Goal: Task Accomplishment & Management: Complete application form

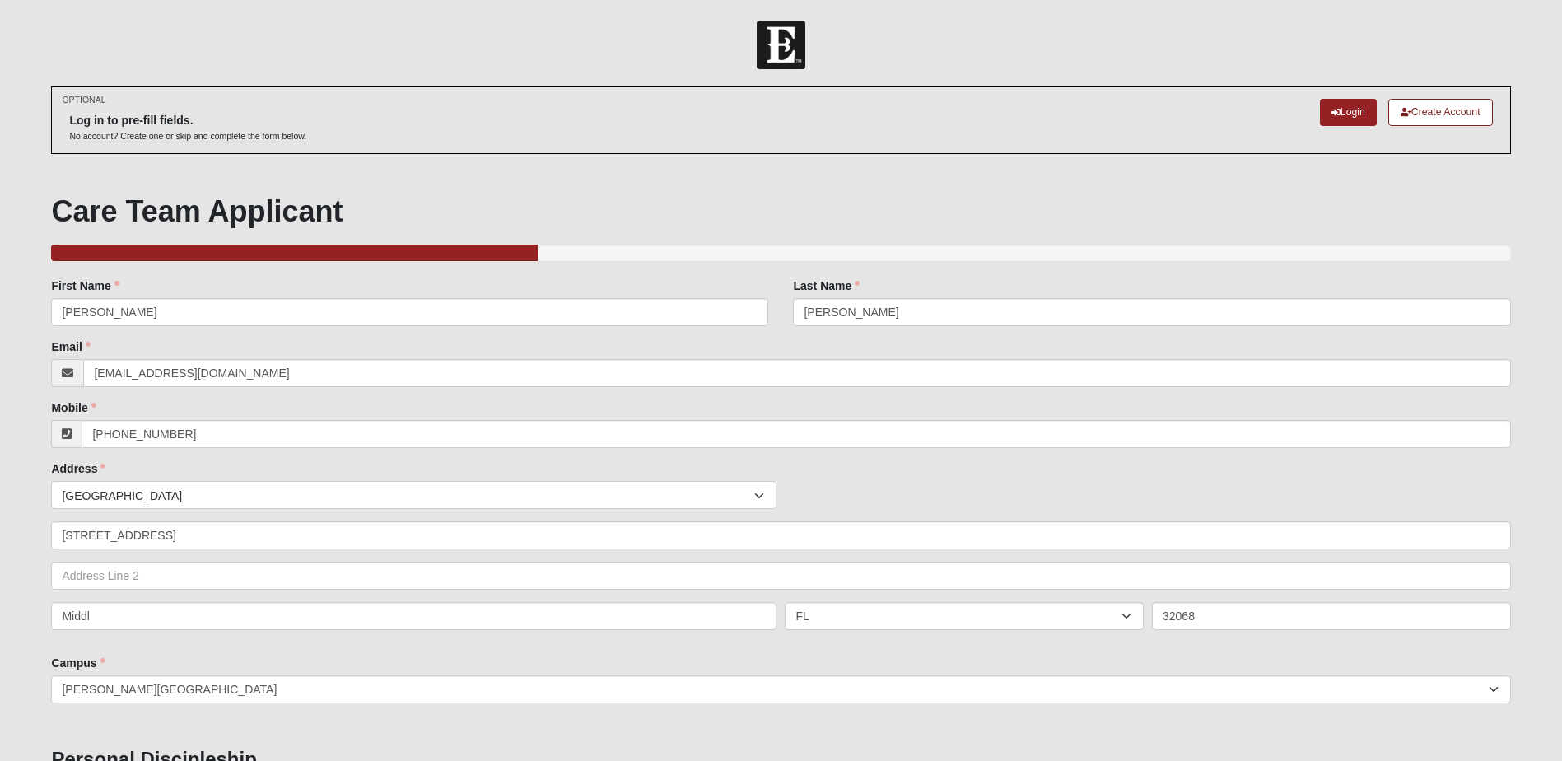
select select "4"
select select "True"
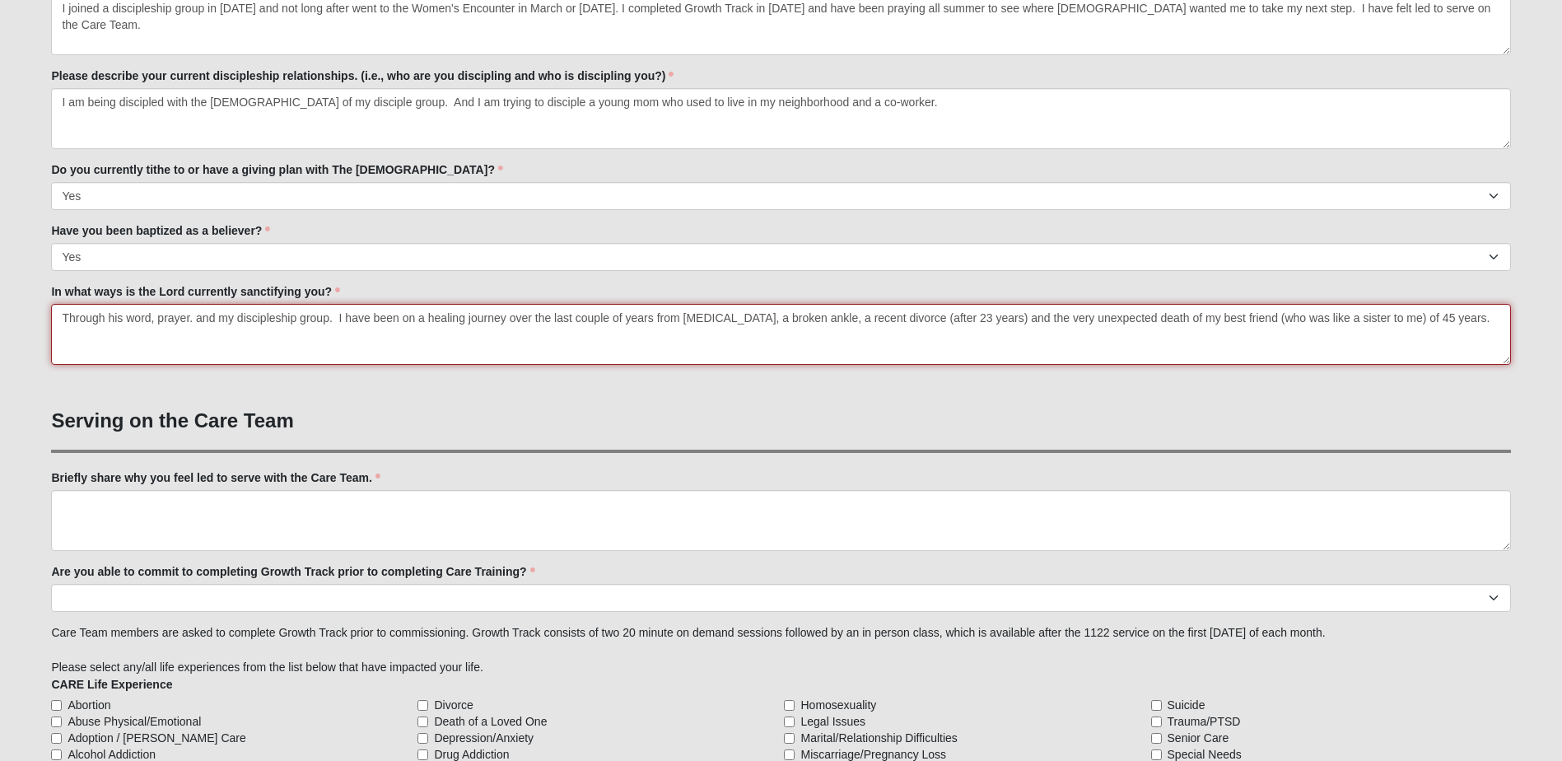
drag, startPoint x: 511, startPoint y: 320, endPoint x: 654, endPoint y: 309, distance: 143.7
click at [654, 309] on textarea "Through his word, prayer. and my discipleship group. I have been on a healing j…" at bounding box center [781, 334] width 1460 height 61
click at [787, 319] on textarea "Through his word, prayer. and my discipleship group. I have been on a healing j…" at bounding box center [781, 334] width 1460 height 61
click at [189, 317] on textarea "Through his word, prayer. and my discipleship group. I have been on a healing j…" at bounding box center [781, 334] width 1460 height 61
type textarea "Through his word, prayer, worship and my discipleship group. I have been on a h…"
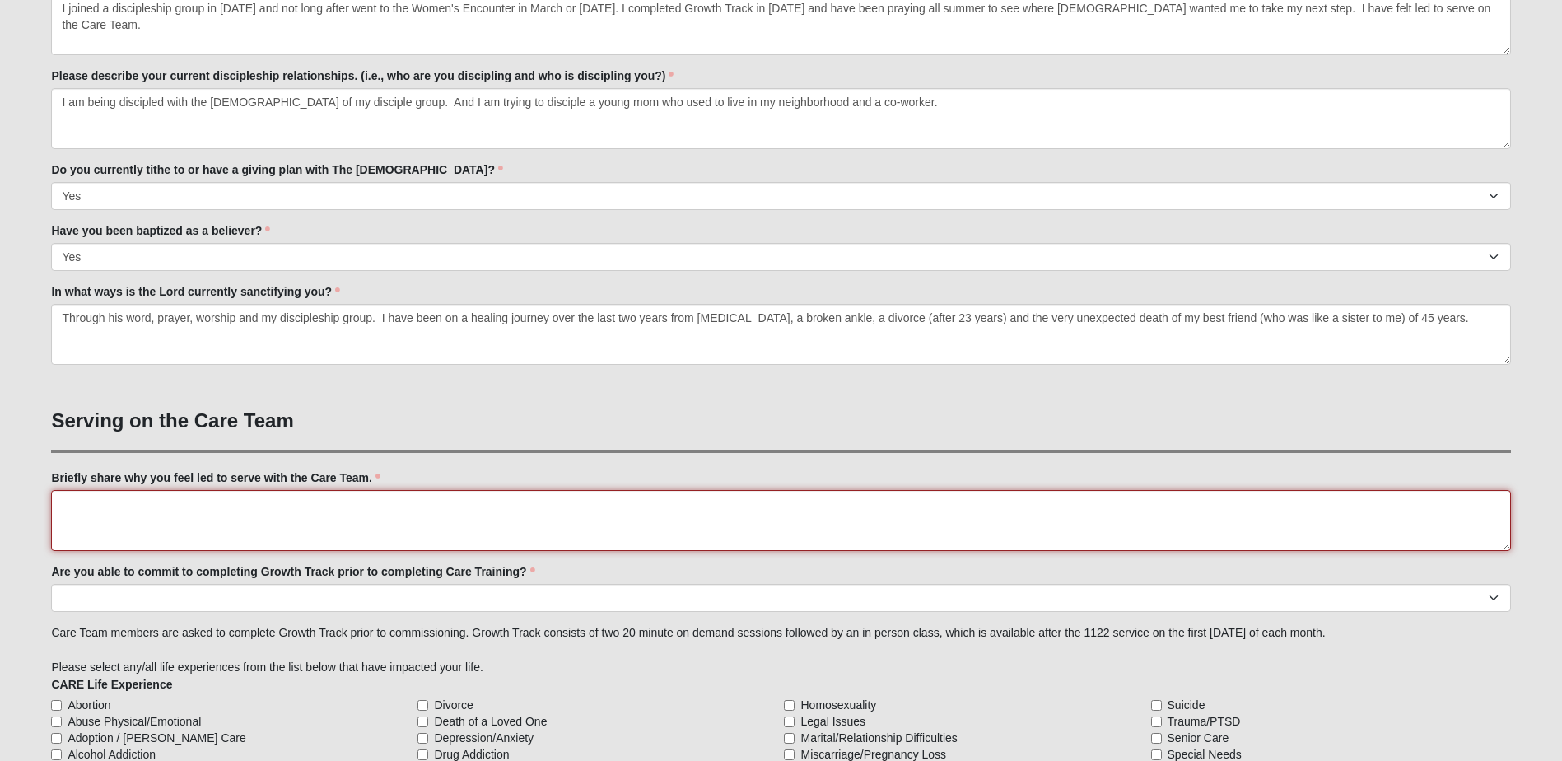
click at [66, 506] on textarea "Briefly share why you feel led to serve with the Care Team." at bounding box center [781, 520] width 1460 height 61
click at [280, 508] on textarea "I have to admit that this is not something" at bounding box center [781, 520] width 1460 height 61
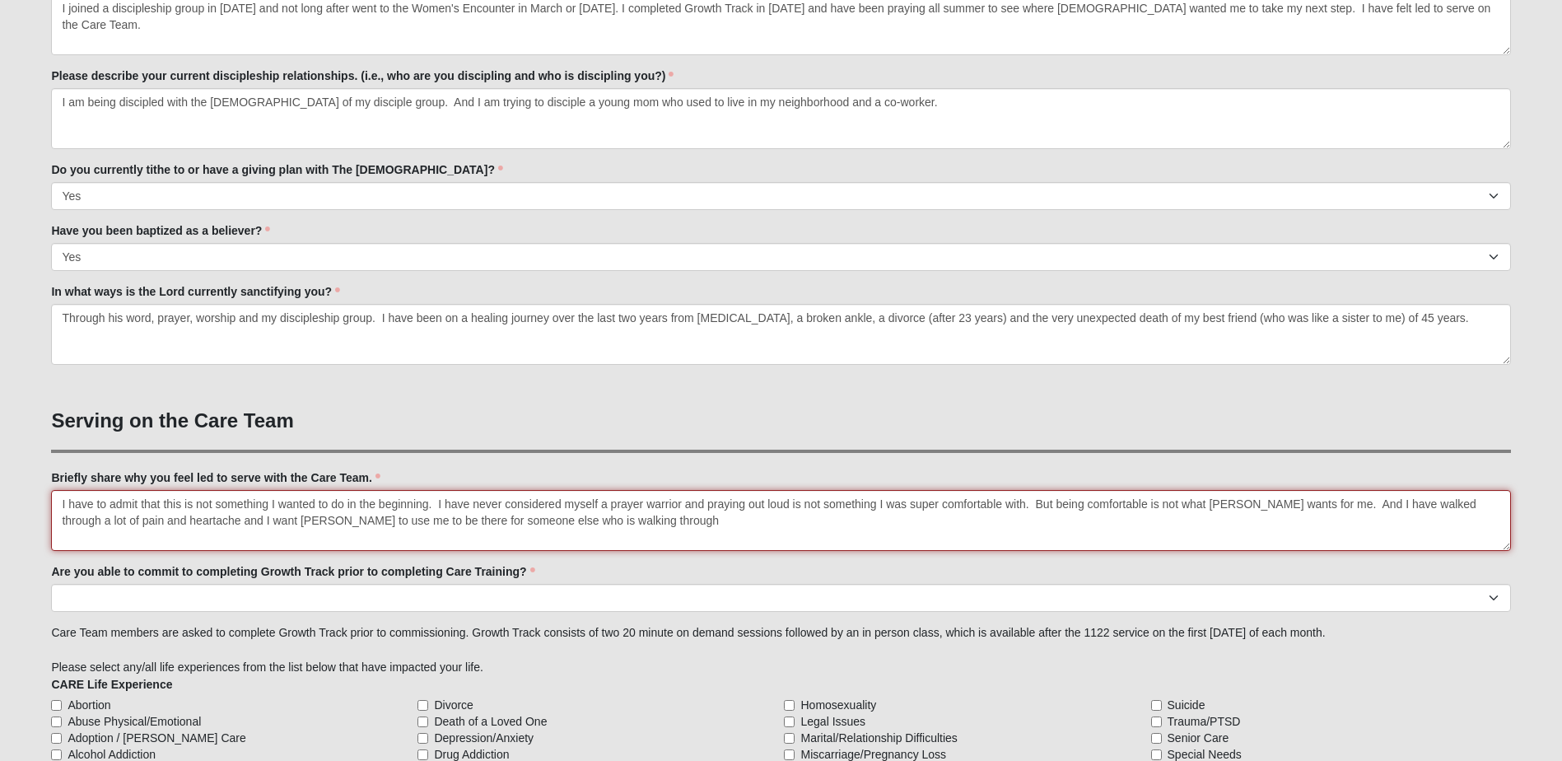
click at [1318, 508] on textarea "I have to admit that this is not something I wanted to do in the beginning. I h…" at bounding box center [781, 520] width 1460 height 61
click at [1495, 503] on textarea "I have to admit that this is not something I wanted to do in the beginning. I h…" at bounding box center [781, 520] width 1460 height 61
click at [138, 521] on textarea "I have to admit that this is not something I wanted to do in the beginning. I h…" at bounding box center [781, 520] width 1460 height 61
drag, startPoint x: 1434, startPoint y: 503, endPoint x: 1492, endPoint y: 498, distance: 57.9
click at [1492, 498] on textarea "I have to admit that this is not something I wanted to do in the beginning. I h…" at bounding box center [781, 520] width 1460 height 61
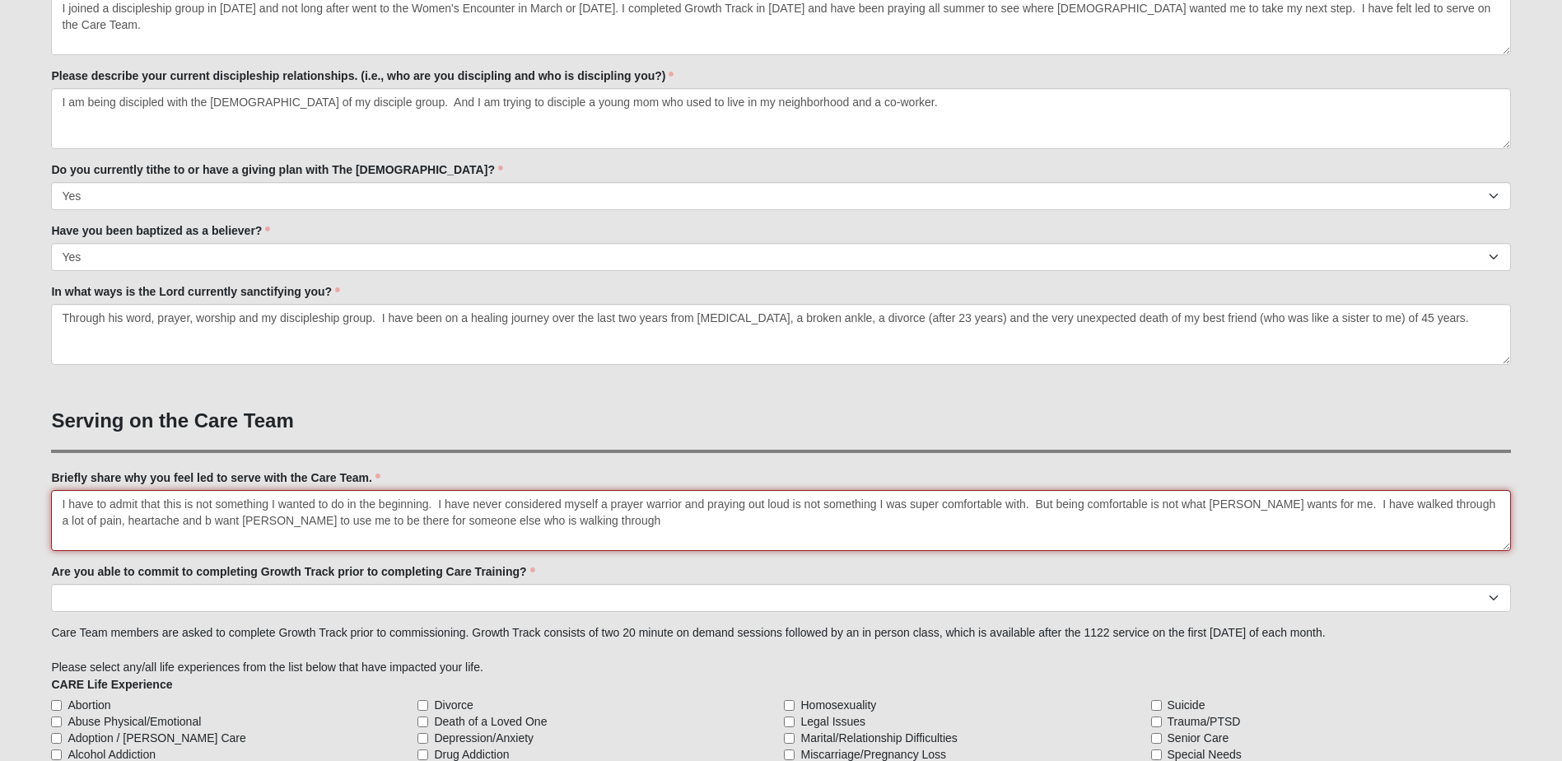
click at [1495, 503] on textarea "I have to admit that this is not something I wanted to do in the beginning. I h…" at bounding box center [781, 520] width 1460 height 61
click at [140, 519] on textarea "I have to admit that this is not something I wanted to do in the beginning. I h…" at bounding box center [781, 520] width 1460 height 61
click at [723, 522] on textarea "I have to admit that this is not something I wanted to do in the beginning. I h…" at bounding box center [781, 520] width 1460 height 61
click at [367, 521] on textarea "I have to admit that this is not something I wanted to do in the beginning. I h…" at bounding box center [781, 520] width 1460 height 61
drag, startPoint x: 579, startPoint y: 524, endPoint x: 890, endPoint y: 534, distance: 311.5
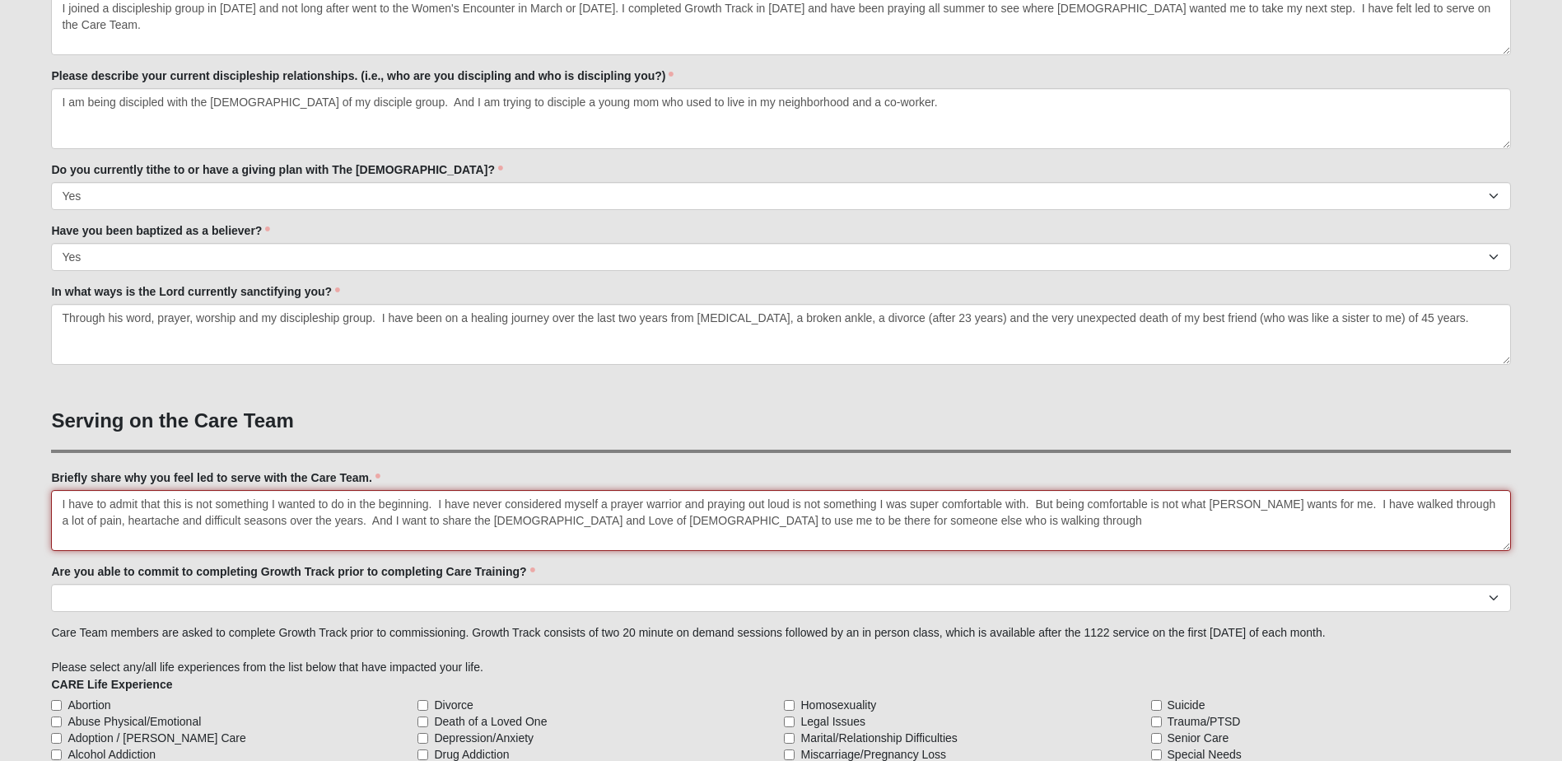
click at [890, 534] on textarea "I have to admit that this is not something I wanted to do in the beginning. I h…" at bounding box center [781, 520] width 1460 height 61
drag, startPoint x: 697, startPoint y: 521, endPoint x: 746, endPoint y: 518, distance: 49.5
click at [697, 521] on textarea "I have to admit that this is not something I wanted to do in the beginning. I h…" at bounding box center [781, 520] width 1460 height 61
drag, startPoint x: 348, startPoint y: 506, endPoint x: 427, endPoint y: 508, distance: 79.9
click at [427, 508] on textarea "I have to admit that this is not something I wanted to do in the beginning. I h…" at bounding box center [781, 520] width 1460 height 61
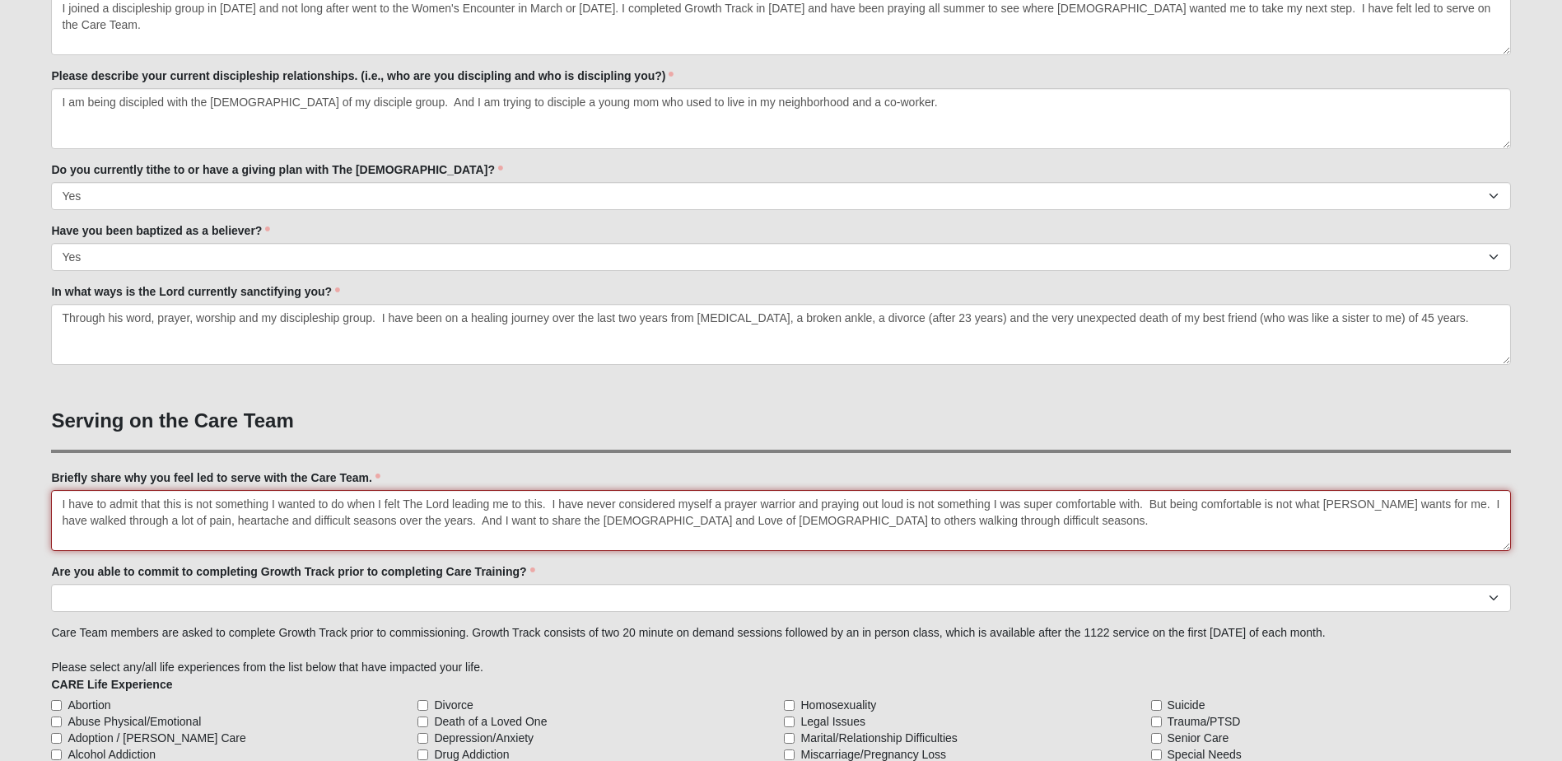
type textarea "I have to admit that this is not something I wanted to do when I felt The Lord …"
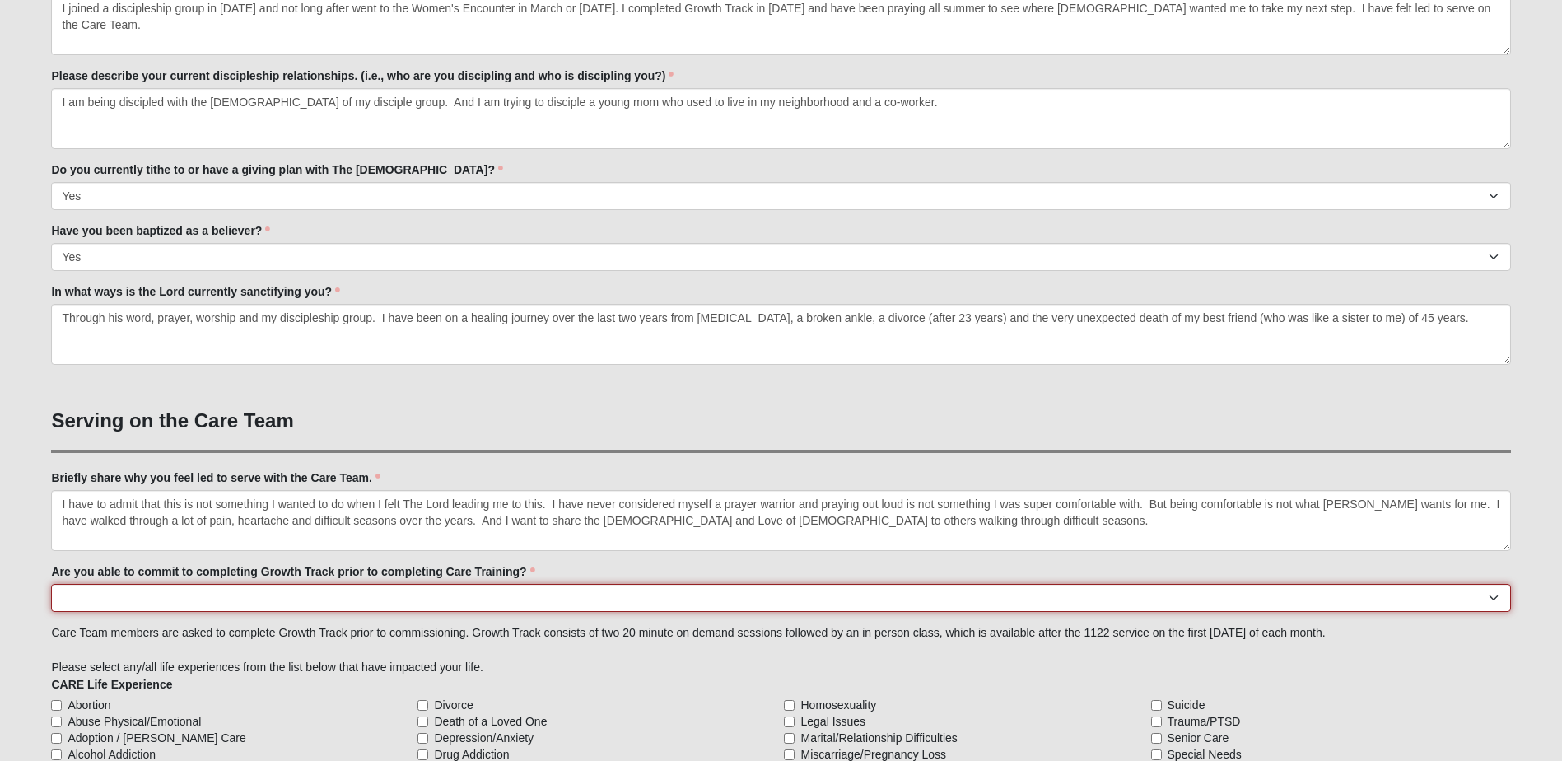
click at [71, 596] on select "Yes No Already Completed" at bounding box center [781, 598] width 1460 height 28
select select "Already Completed"
click at [51, 584] on select "Yes No Already Completed" at bounding box center [781, 598] width 1460 height 28
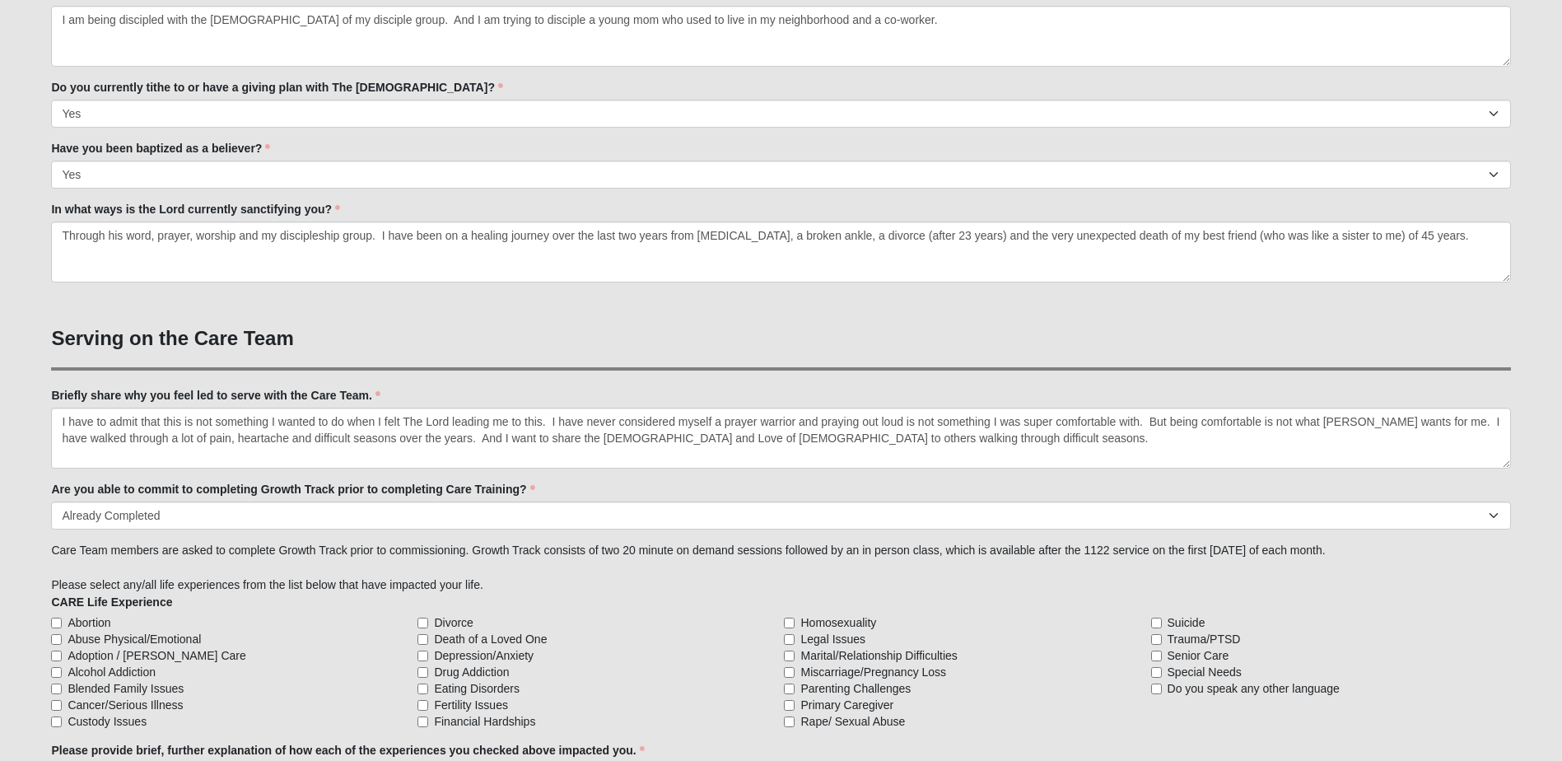
scroll to position [1153, 0]
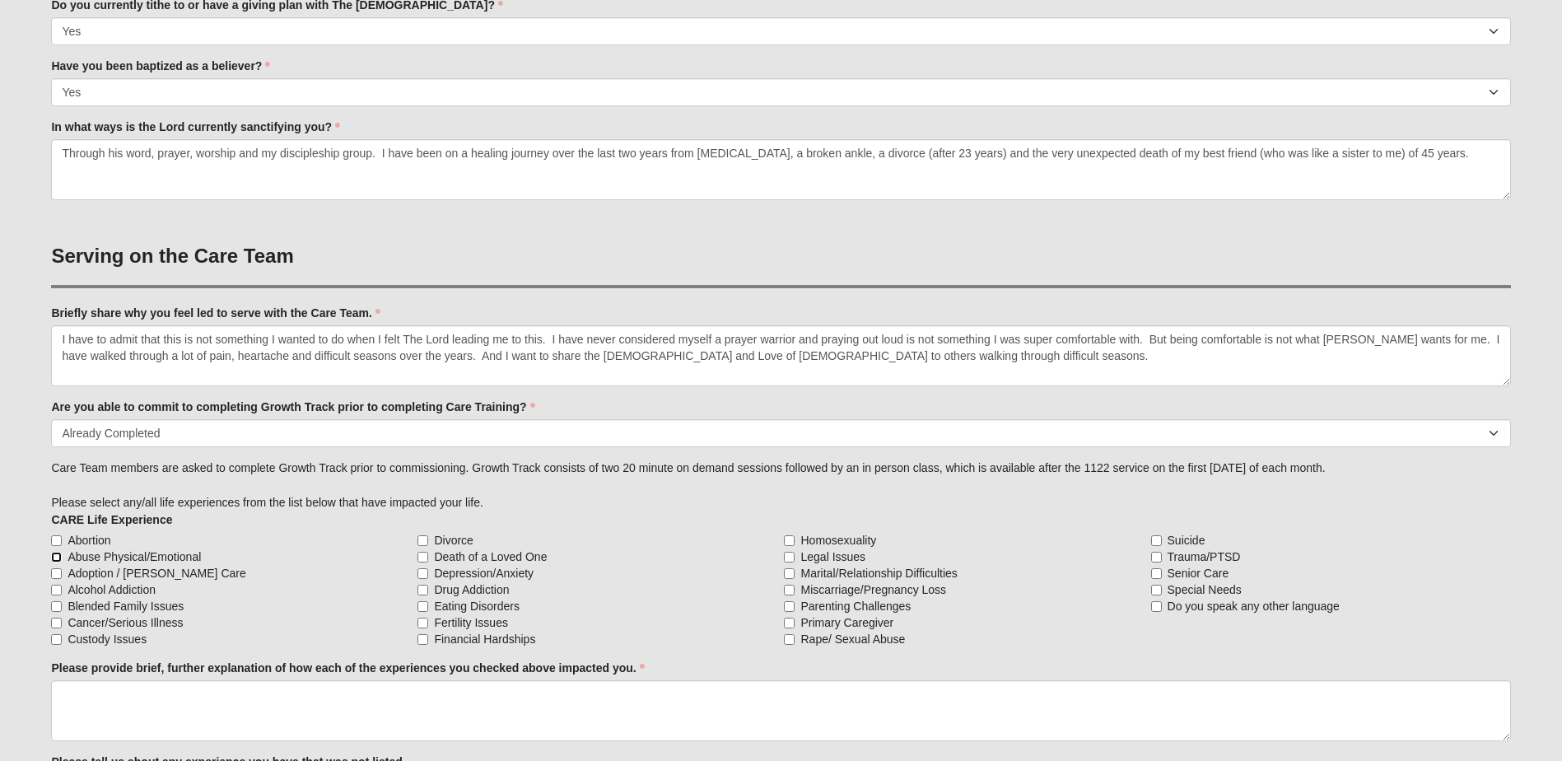
click at [58, 557] on input "Abuse Physical/Emotional" at bounding box center [56, 557] width 11 height 11
checkbox input "true"
click at [54, 590] on input "Alcohol Addiction" at bounding box center [56, 590] width 11 height 11
checkbox input "true"
click at [58, 625] on input "Cancer/Serious Illness" at bounding box center [56, 623] width 11 height 11
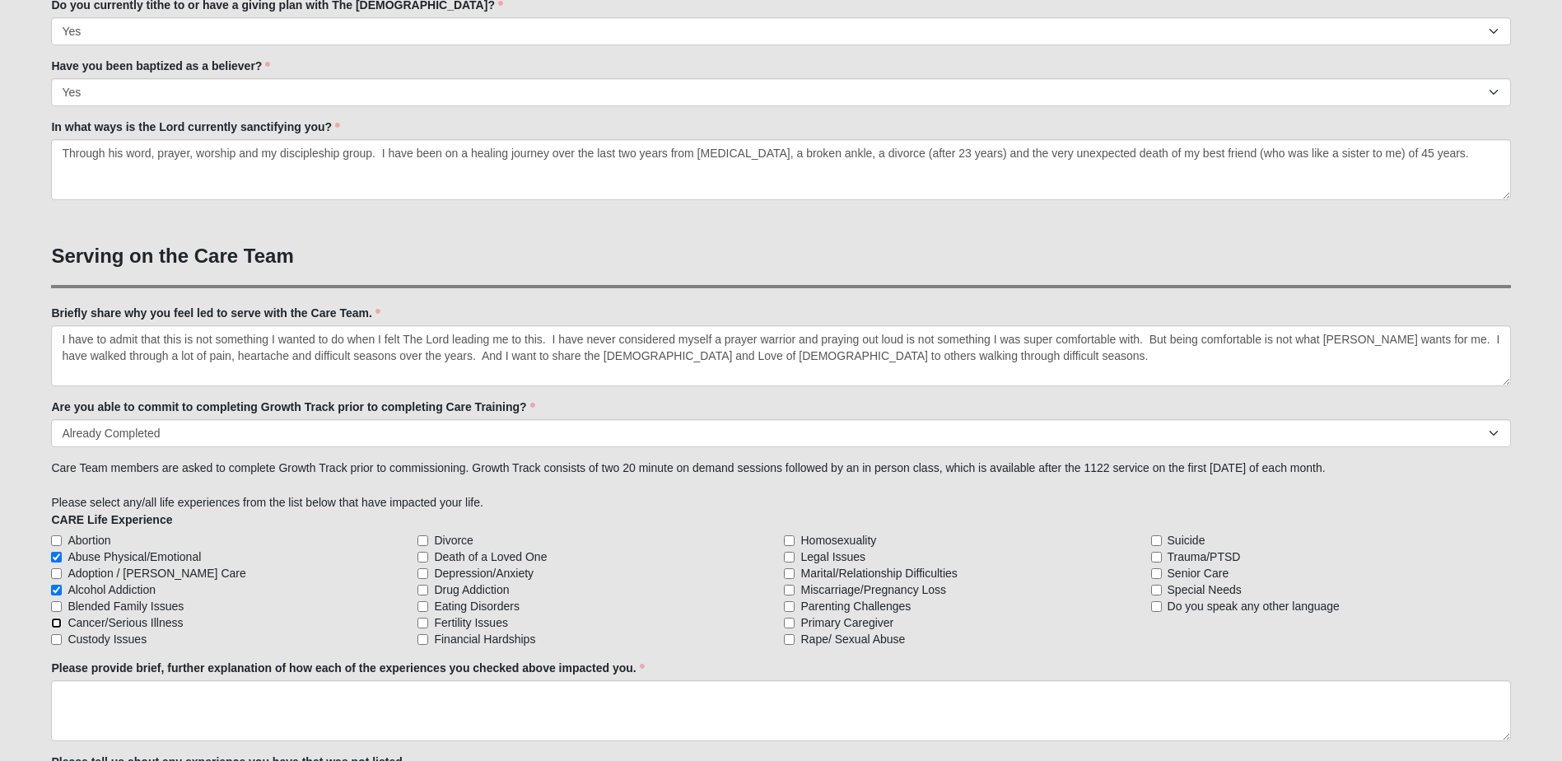
checkbox input "true"
click at [420, 539] on input "Divorce" at bounding box center [423, 540] width 11 height 11
checkbox input "true"
click at [424, 557] on input "Death of a Loved One" at bounding box center [423, 557] width 11 height 11
checkbox input "true"
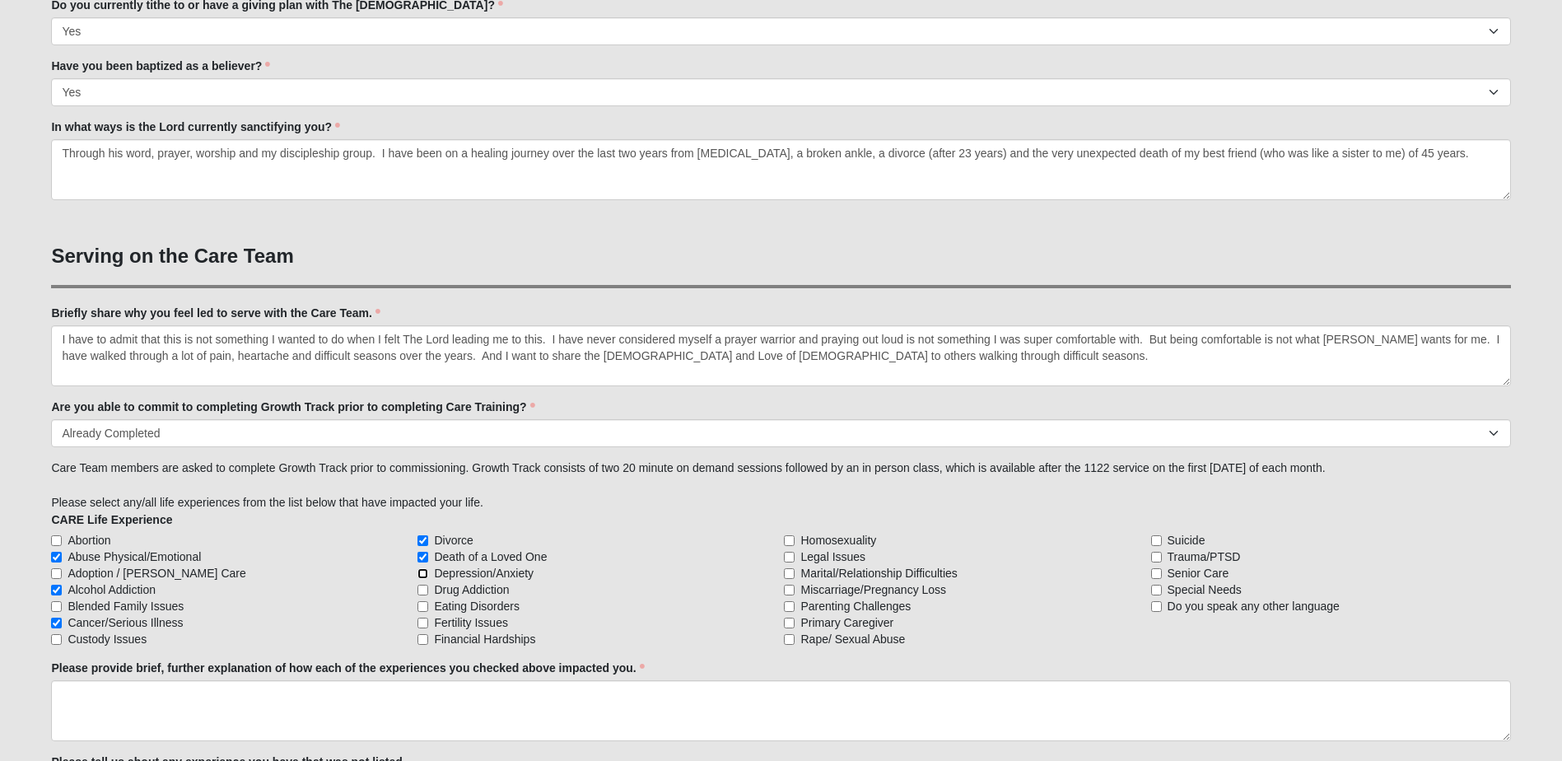
click at [424, 575] on input "Depression/Anxiety" at bounding box center [423, 573] width 11 height 11
checkbox input "true"
click at [423, 591] on input "Drug Addiction" at bounding box center [423, 590] width 11 height 11
checkbox input "true"
click at [423, 642] on input "Financial Hardships" at bounding box center [423, 639] width 11 height 11
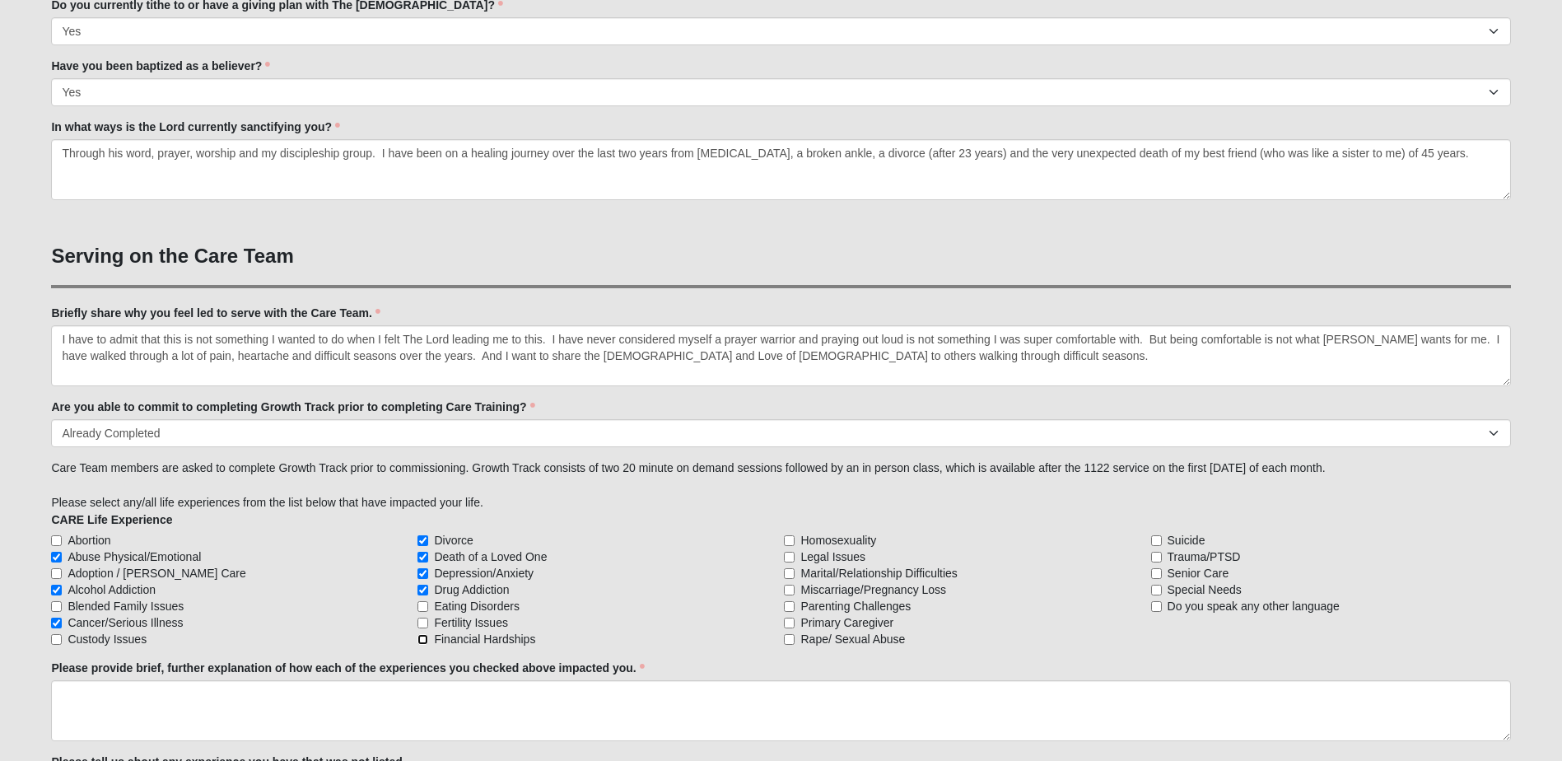
checkbox input "true"
click at [792, 574] on input "Marital/Relationship Difficulties" at bounding box center [789, 573] width 11 height 11
checkbox input "true"
click at [787, 587] on input "Miscarriage/Pregnancy Loss" at bounding box center [789, 590] width 11 height 11
checkbox input "true"
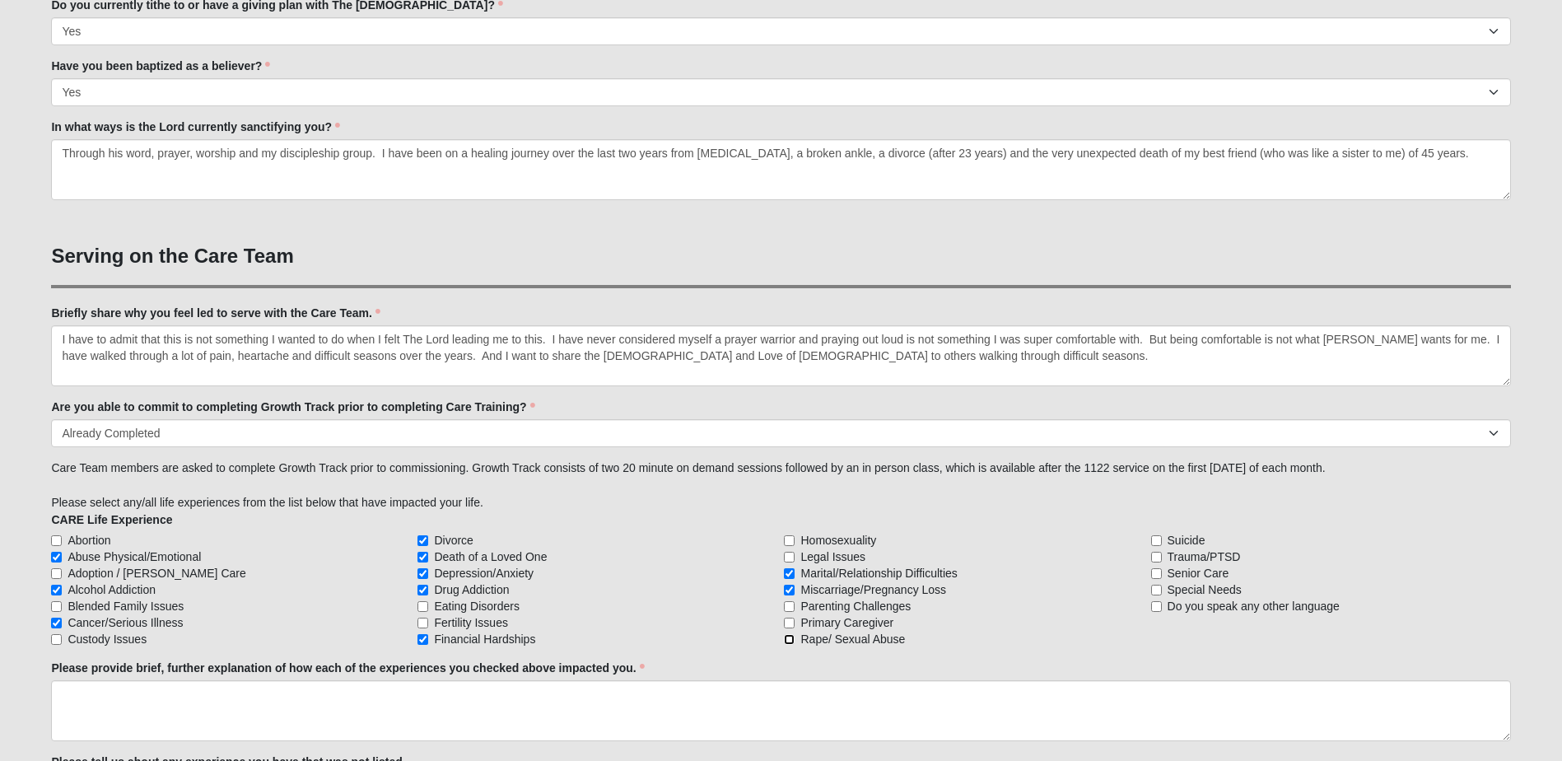
click at [791, 641] on input "Rape/ Sexual Abuse" at bounding box center [789, 639] width 11 height 11
checkbox input "true"
click at [1156, 555] on input "Trauma/PTSD" at bounding box center [1156, 557] width 11 height 11
checkbox input "true"
click at [789, 605] on input "Parenting Challenges" at bounding box center [789, 606] width 11 height 11
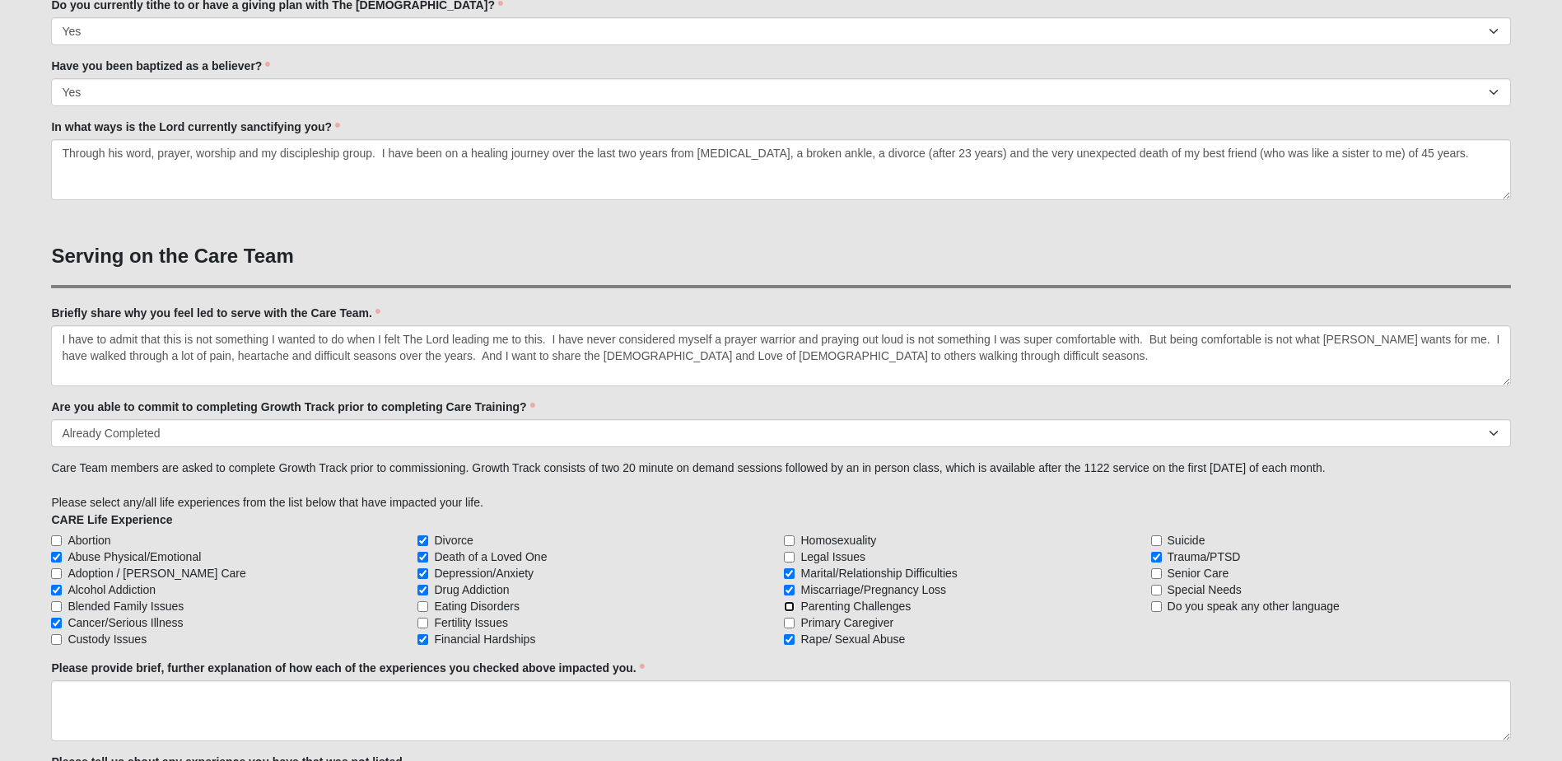
checkbox input "true"
click at [1156, 574] on input "Senior Care" at bounding box center [1156, 573] width 11 height 11
checkbox input "true"
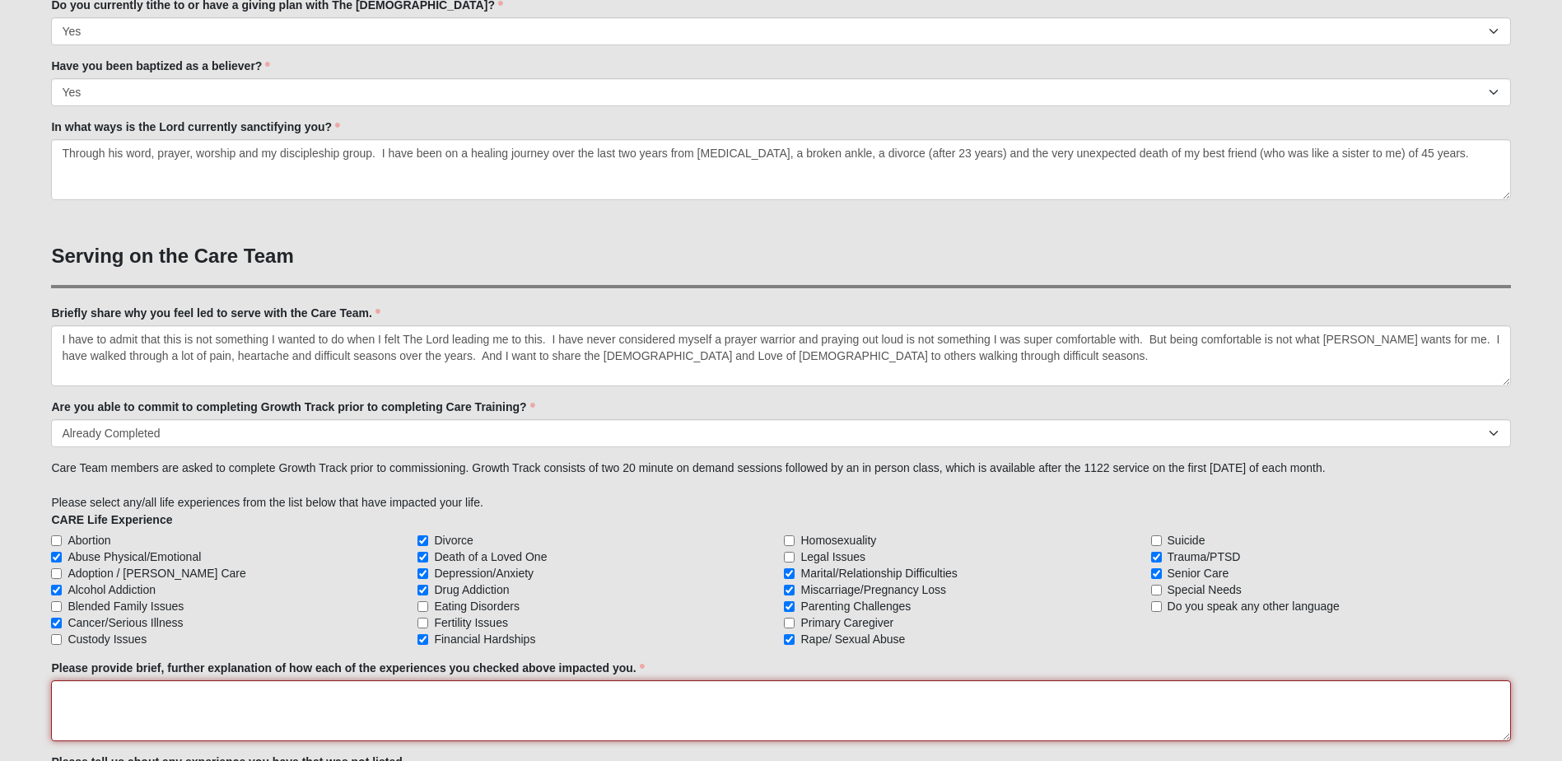
click at [56, 693] on textarea "Please provide brief, further explanation of how each of the experiences you ch…" at bounding box center [781, 710] width 1460 height 61
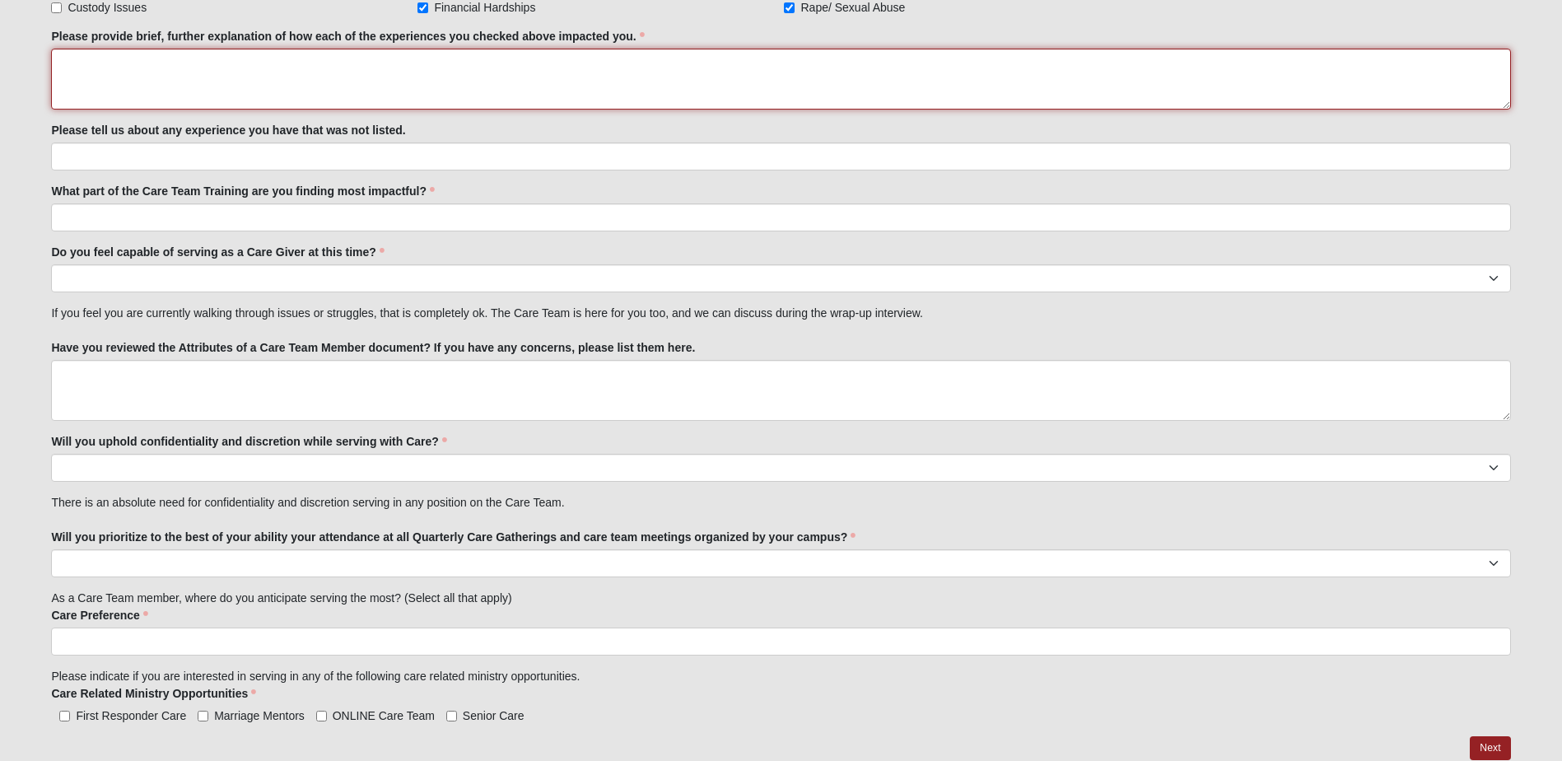
scroll to position [1812, 0]
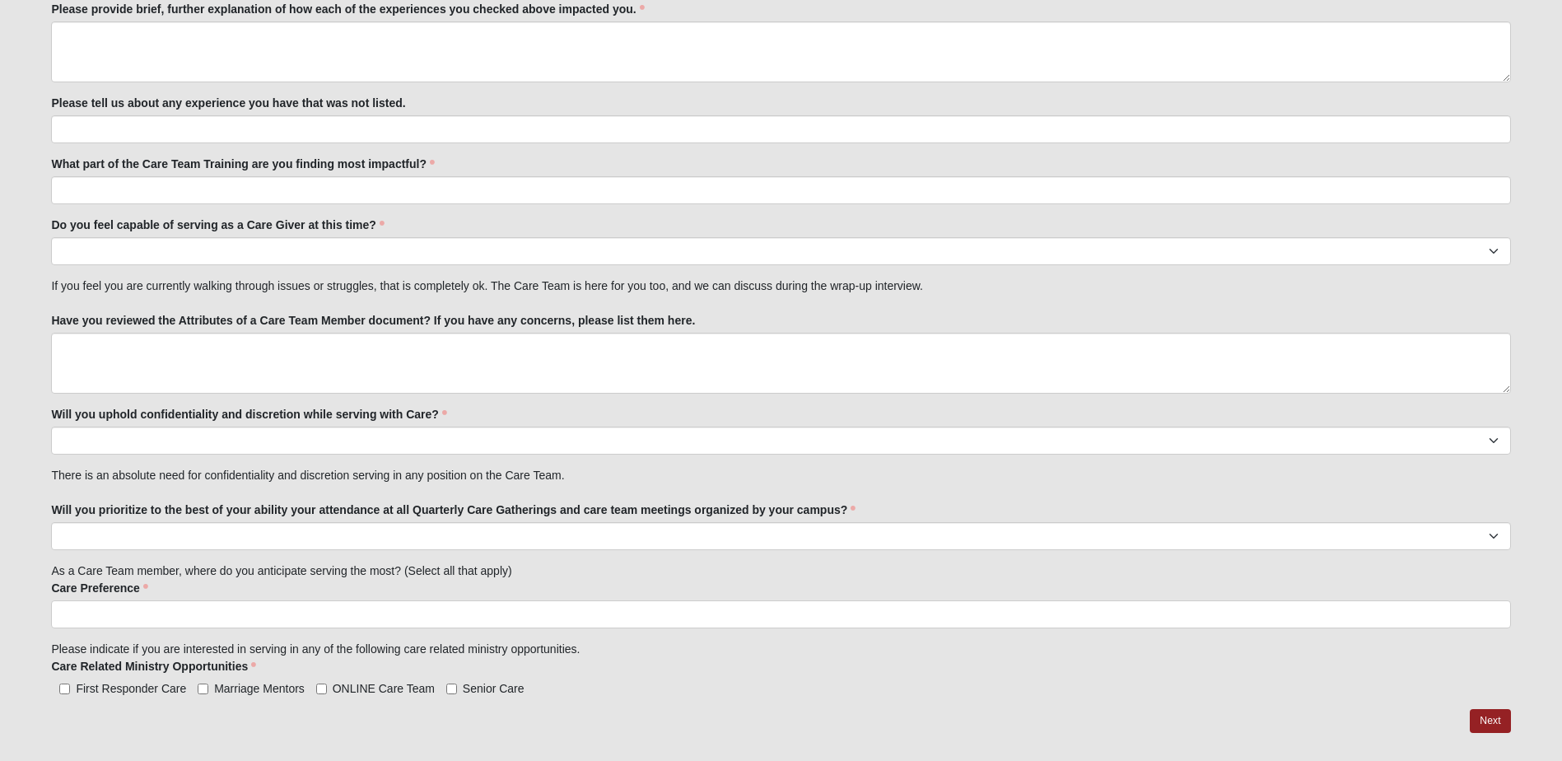
click at [60, 614] on input "search" at bounding box center [122, 614] width 141 height 26
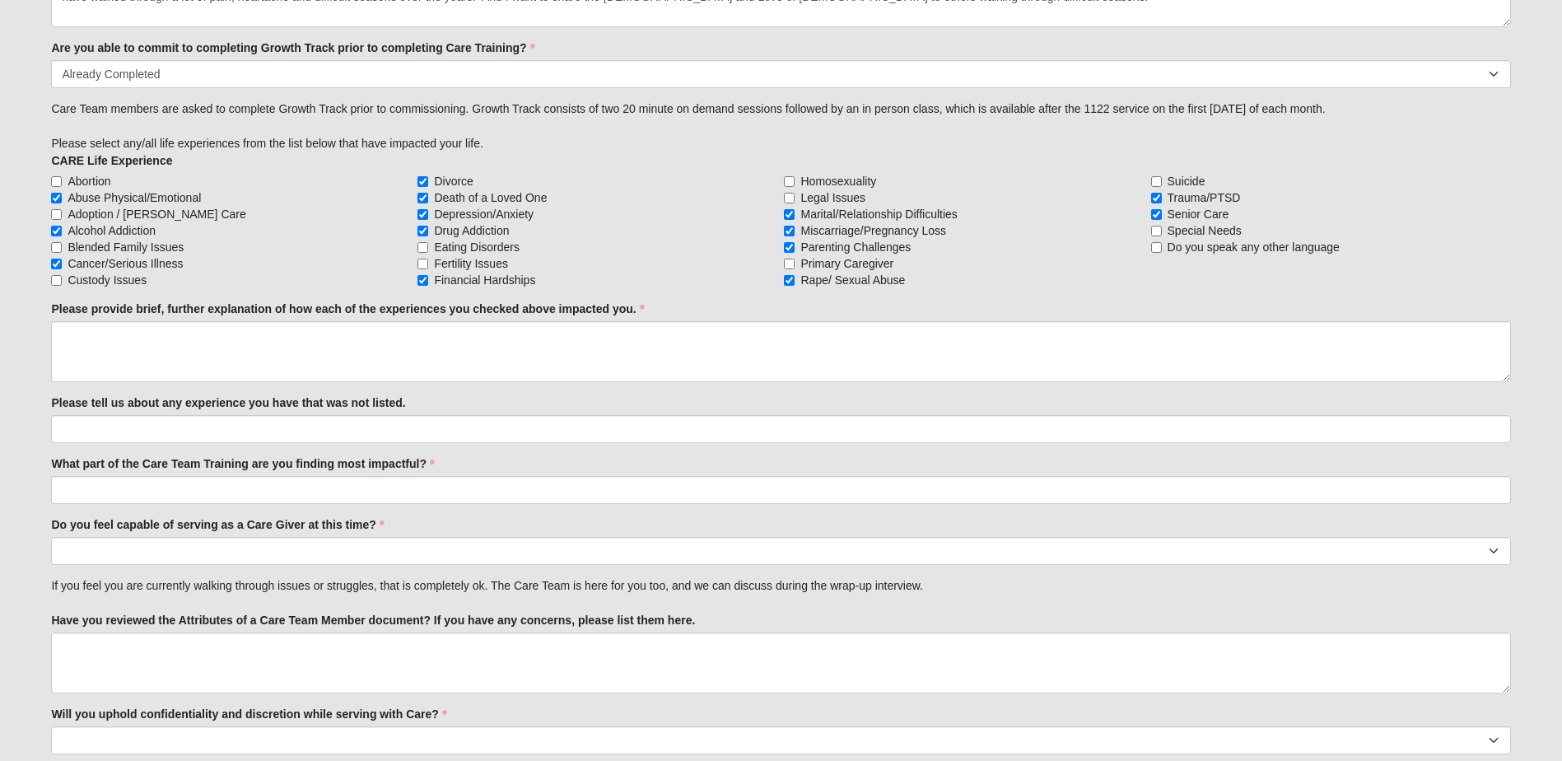
scroll to position [1483, 0]
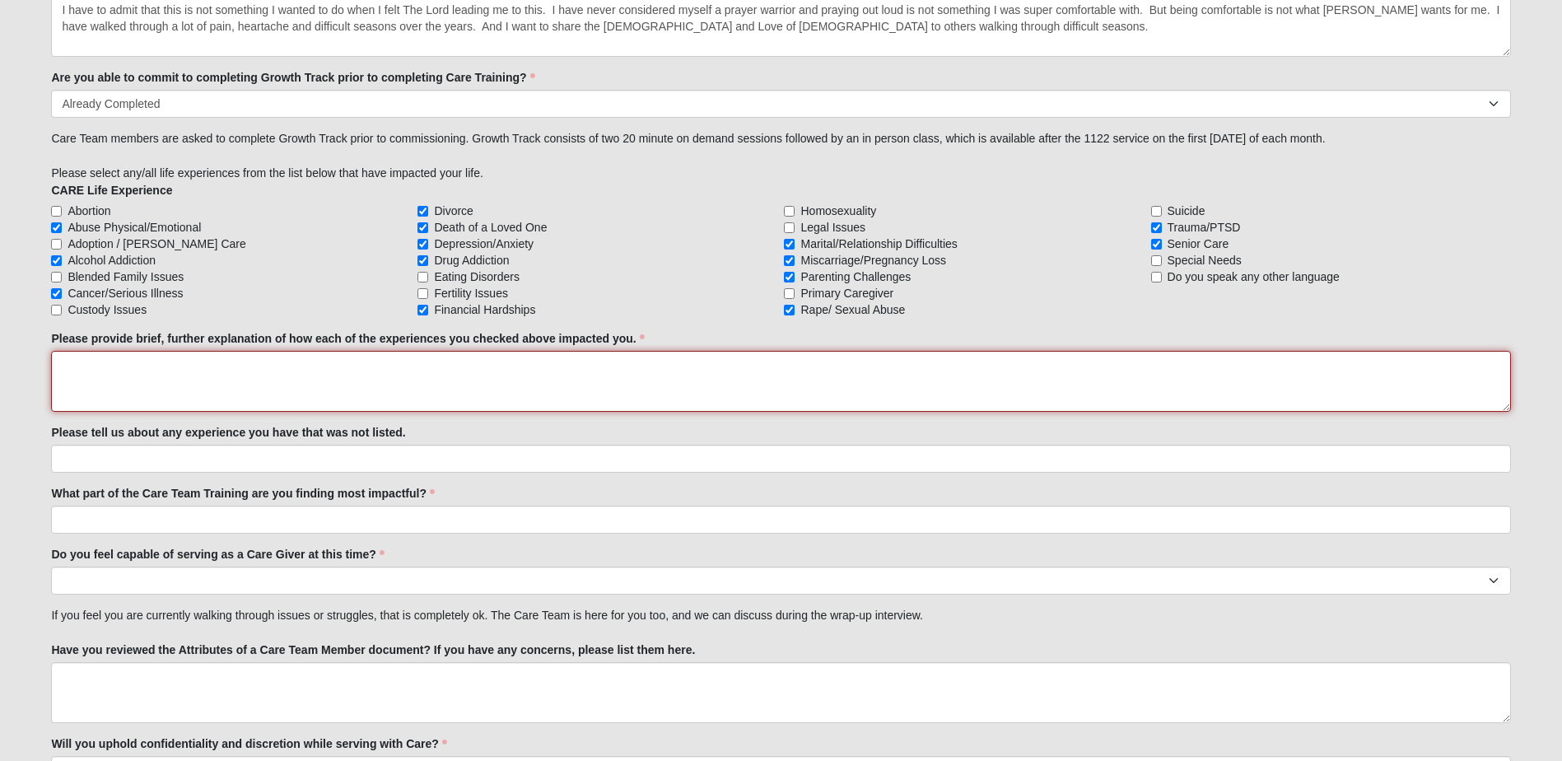
click at [68, 363] on textarea "Please provide brief, further explanation of how each of the experiences you ch…" at bounding box center [781, 381] width 1460 height 61
type textarea "T"
type textarea "I lived the second half of my marriage in survival mode"
drag, startPoint x: 60, startPoint y: 367, endPoint x: 359, endPoint y: 381, distance: 299.4
click at [359, 381] on textarea "I lived the second half of my marriage in survival mode" at bounding box center [781, 381] width 1460 height 61
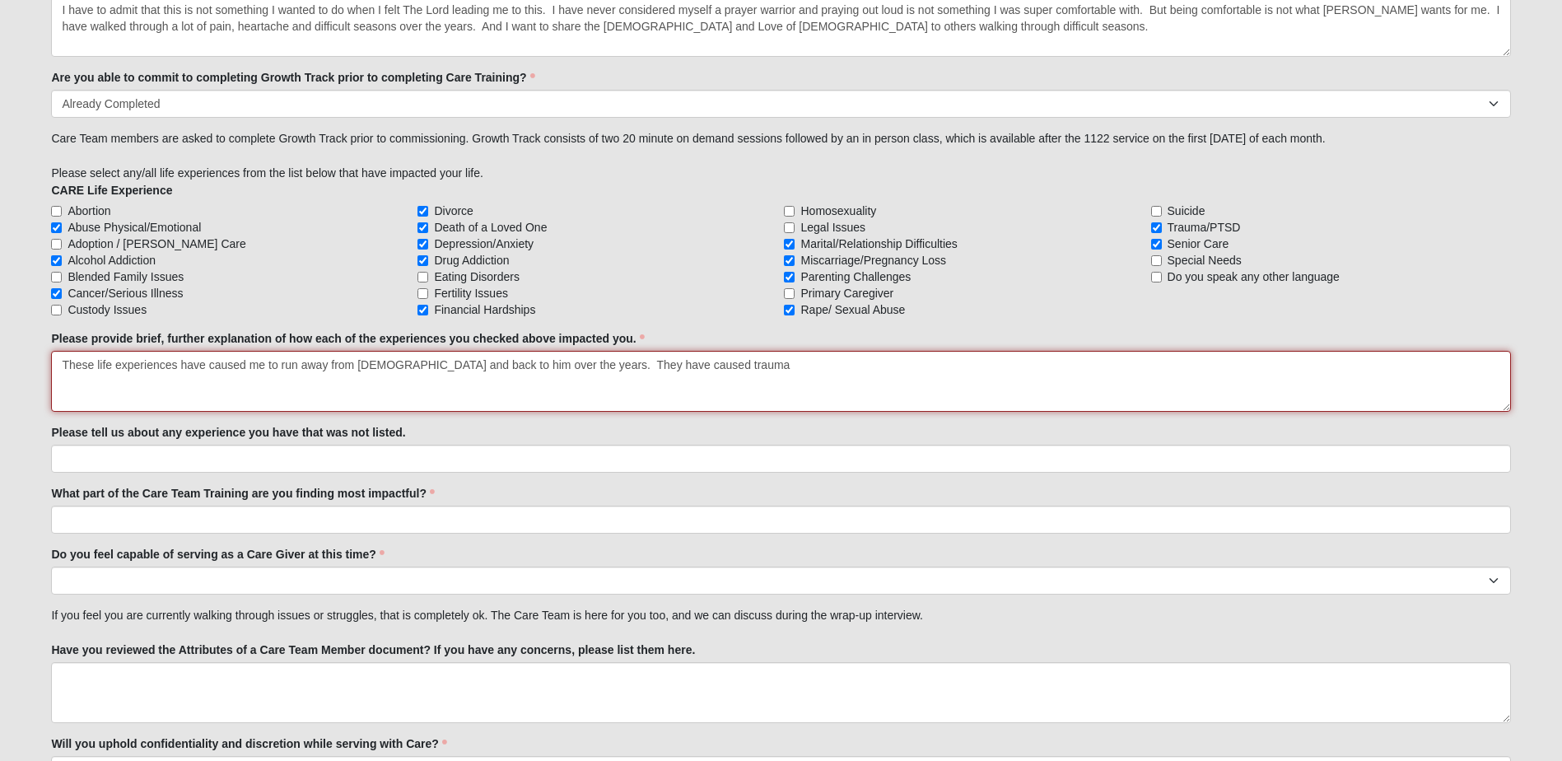
click at [301, 366] on textarea "These life experiences have caused me to run away from [DEMOGRAPHIC_DATA] and b…" at bounding box center [781, 381] width 1460 height 61
click at [693, 361] on textarea "These life experiences have caused me to run away from [DEMOGRAPHIC_DATA] and b…" at bounding box center [781, 381] width 1460 height 61
click at [300, 364] on textarea "These life experiences have caused me to run away from [DEMOGRAPHIC_DATA] and b…" at bounding box center [781, 381] width 1460 height 61
click at [477, 366] on textarea "These life experiences have caused me to run hard and fast away from [DEMOGRAPH…" at bounding box center [781, 381] width 1460 height 61
drag, startPoint x: 852, startPoint y: 365, endPoint x: 969, endPoint y: 364, distance: 116.1
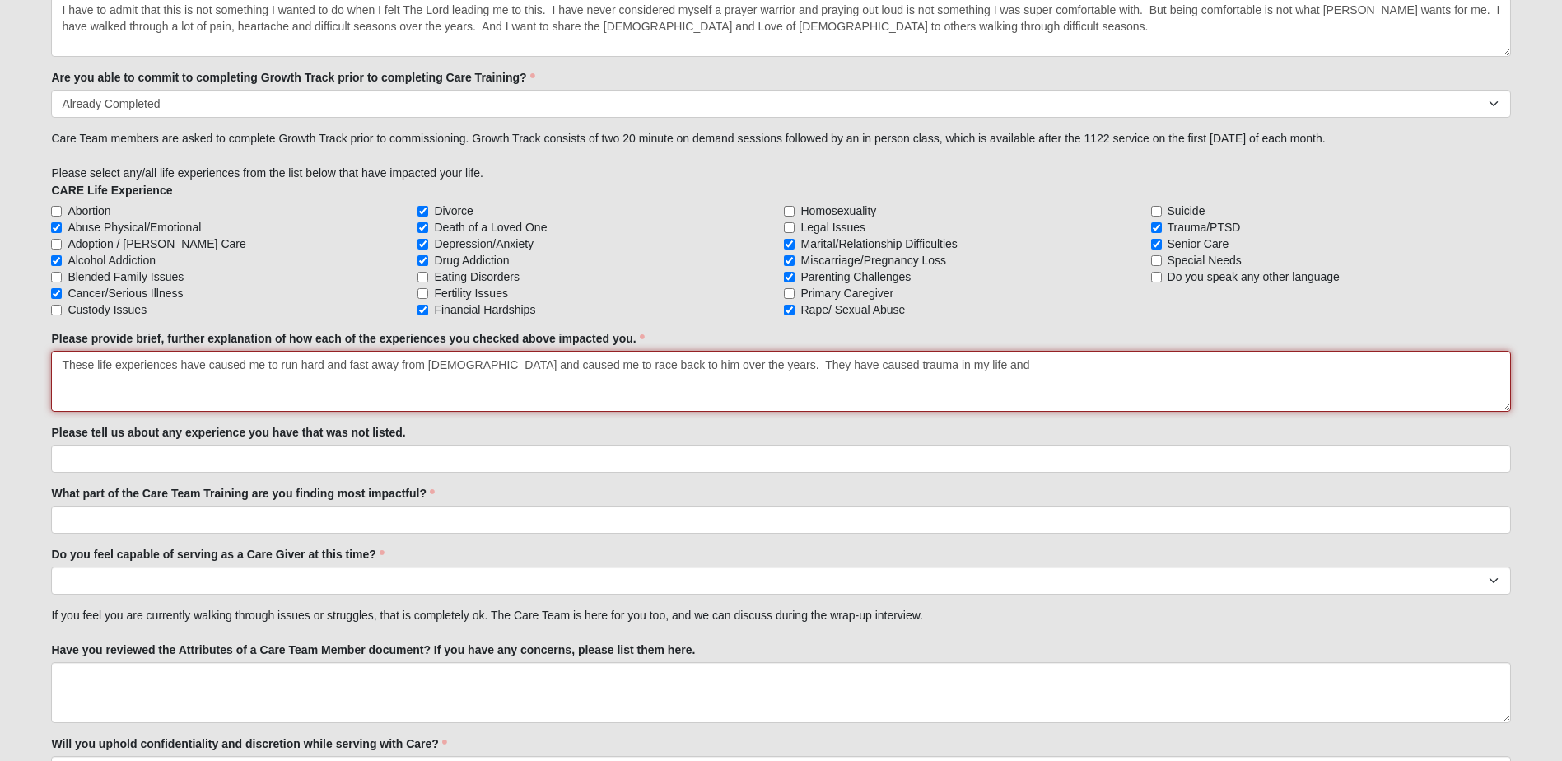
click at [969, 364] on textarea "These life experiences have caused me to run hard and fast away from [DEMOGRAPH…" at bounding box center [781, 381] width 1460 height 61
drag, startPoint x: 1176, startPoint y: 367, endPoint x: 1250, endPoint y: 363, distance: 74.2
click at [1250, 363] on textarea "These life experiences have caused me to run hard and fast away from [DEMOGRAPH…" at bounding box center [781, 381] width 1460 height 61
click at [1401, 365] on textarea "These life experiences have caused me to run hard and fast away from [DEMOGRAPH…" at bounding box center [781, 381] width 1460 height 61
type textarea "These life experiences have caused me to run hard and fast away from [DEMOGRAPH…"
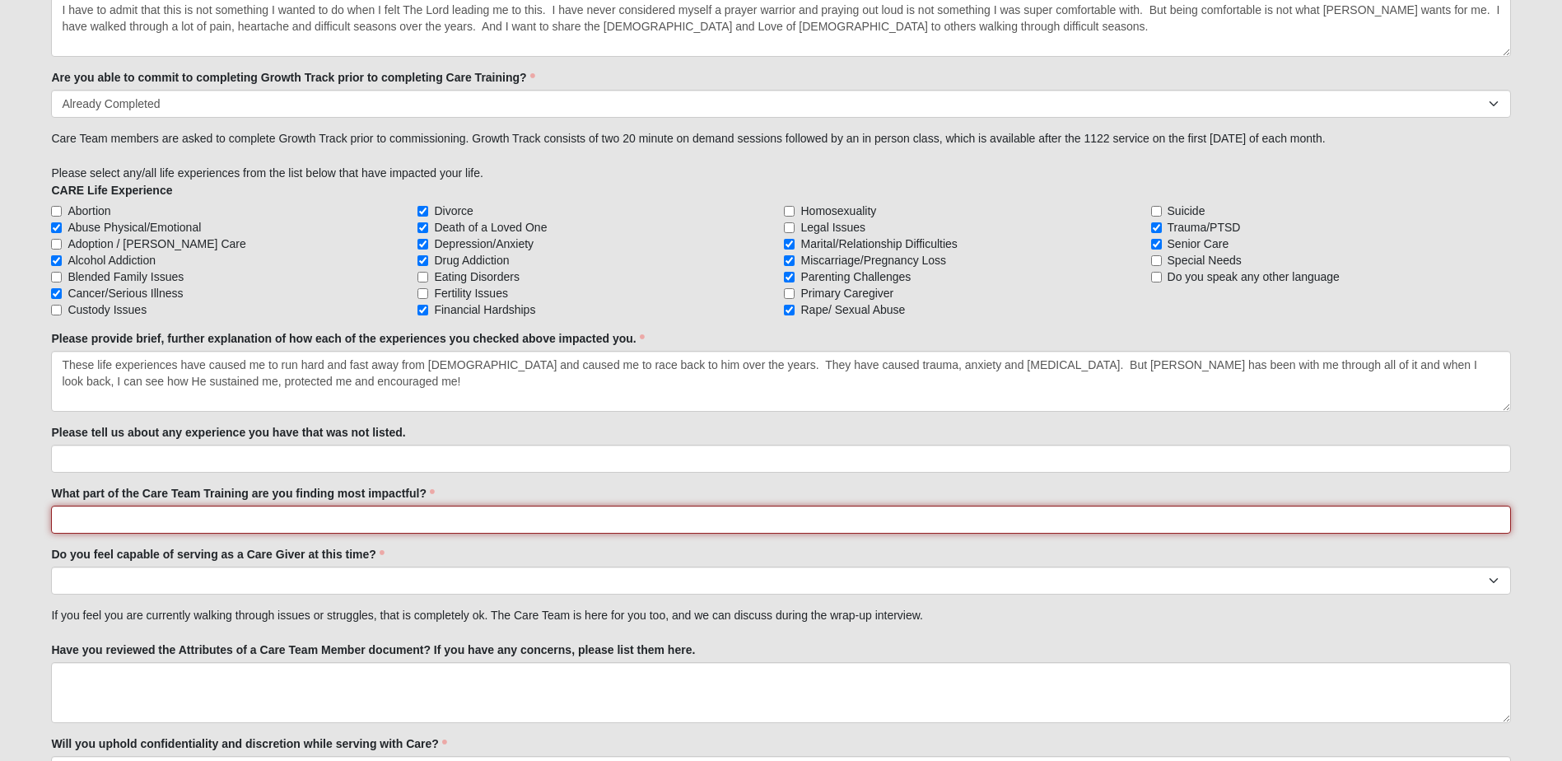
click at [63, 526] on input "What part of the Care Team Training are you finding most impactful?" at bounding box center [781, 520] width 1460 height 28
type input "The sharing and role playing. And the questions and answers."
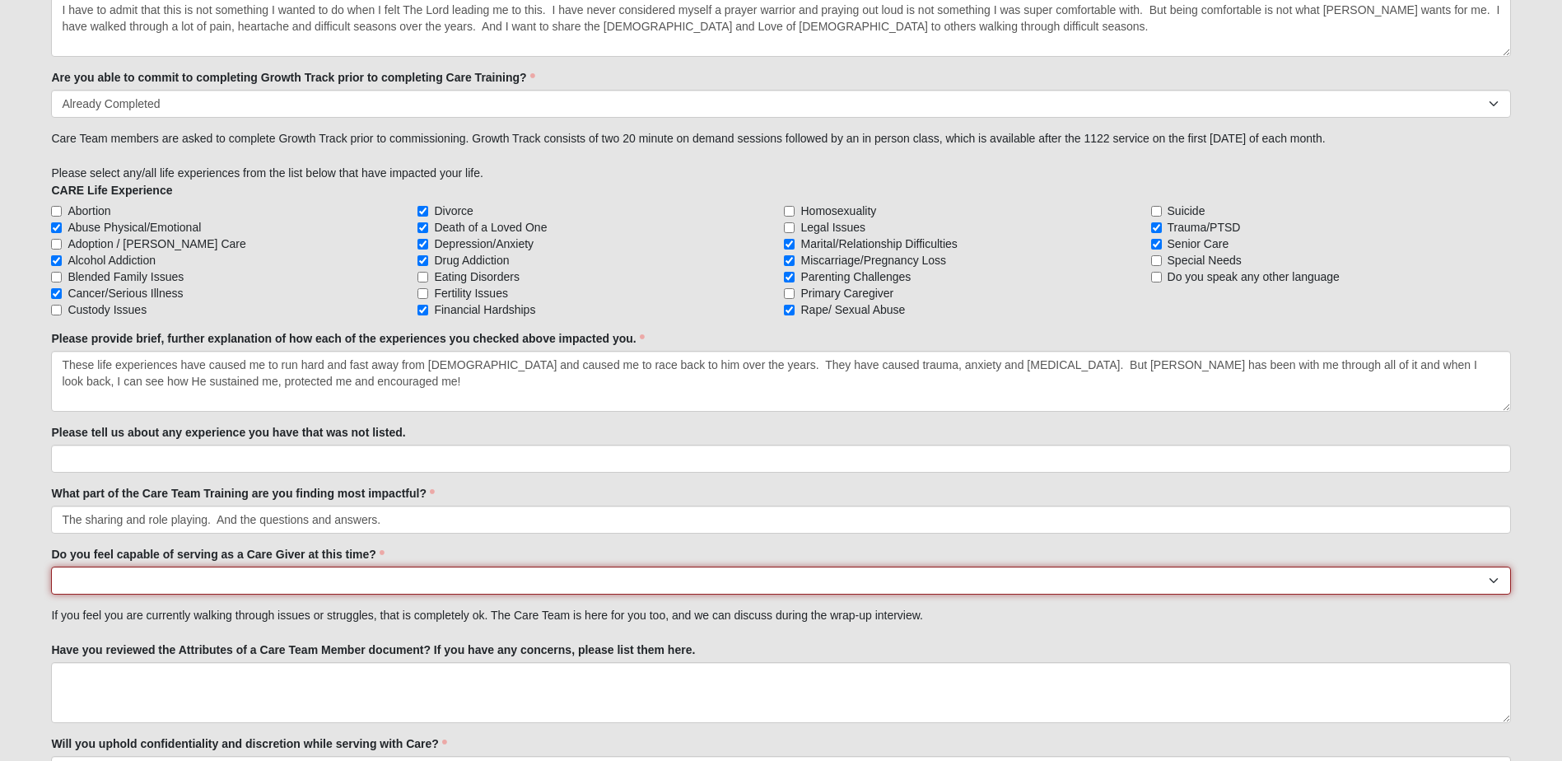
click at [62, 580] on select "No Yes" at bounding box center [781, 581] width 1460 height 28
select select "True"
click at [51, 567] on select "No Yes" at bounding box center [781, 581] width 1460 height 28
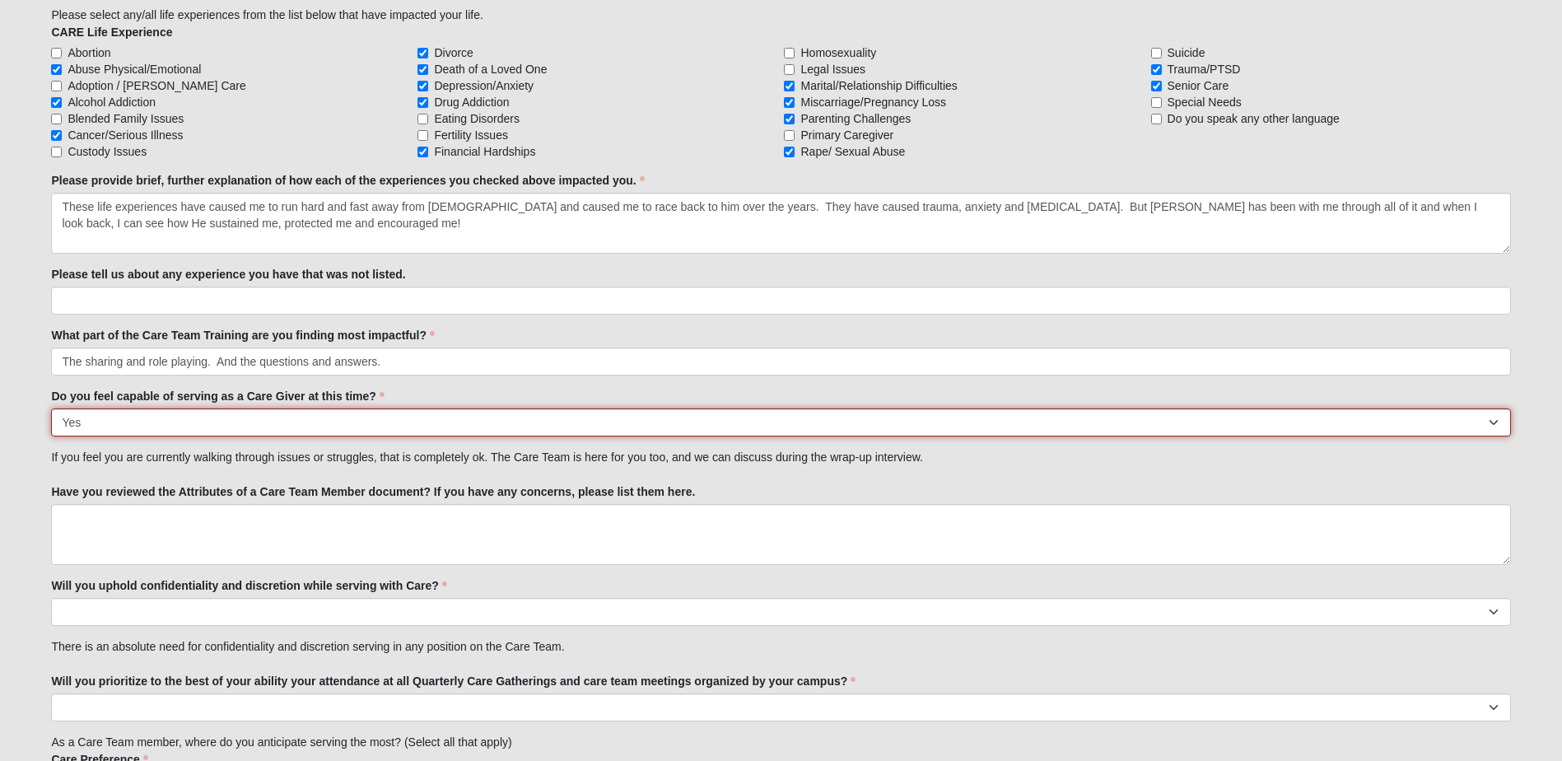
scroll to position [1647, 0]
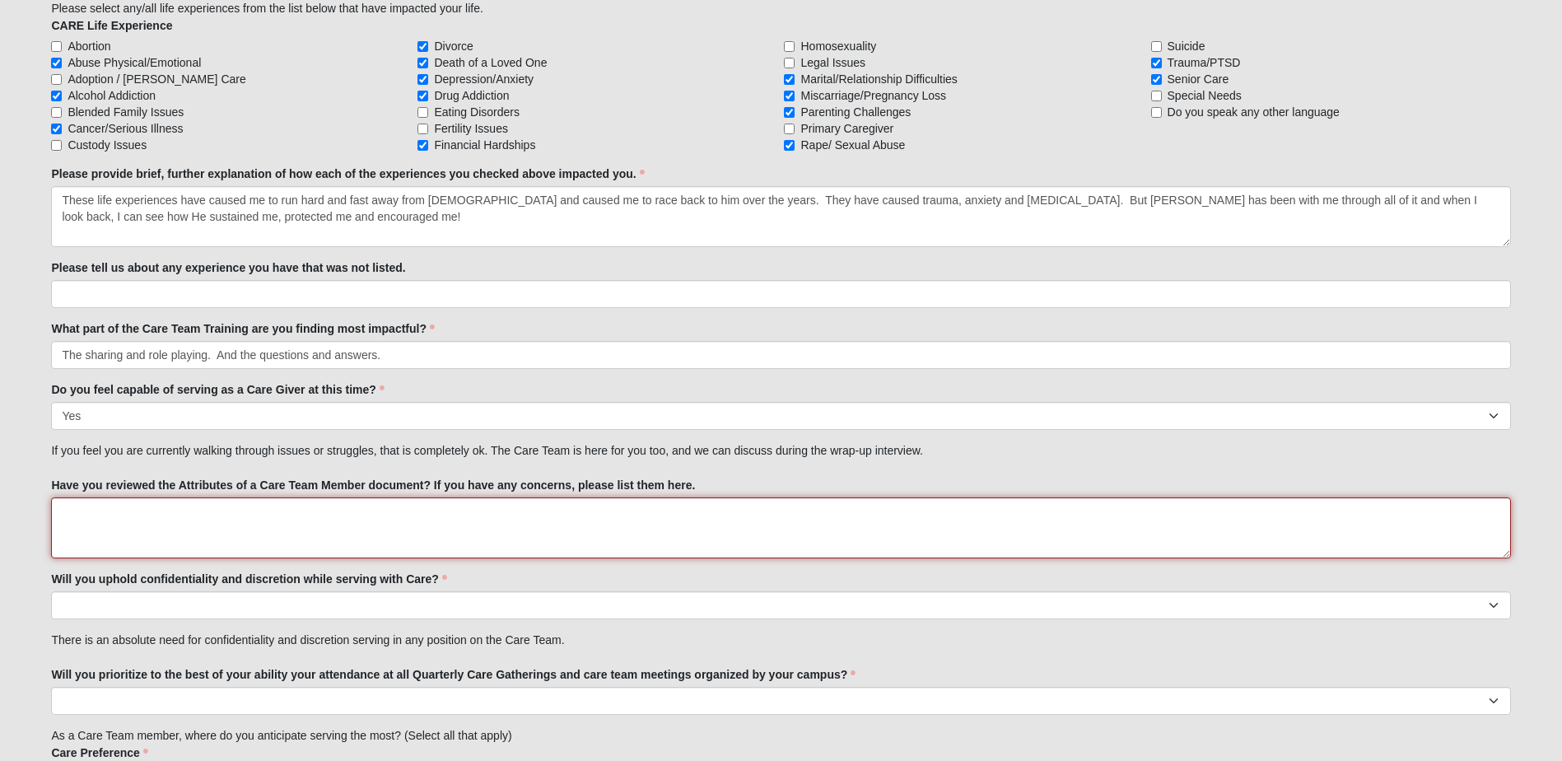
click at [72, 517] on textarea "Have you reviewed the Attributes of a Care Team Member document? If you have an…" at bounding box center [781, 527] width 1460 height 61
type textarea "I have reviewed them and do not have any concerns."
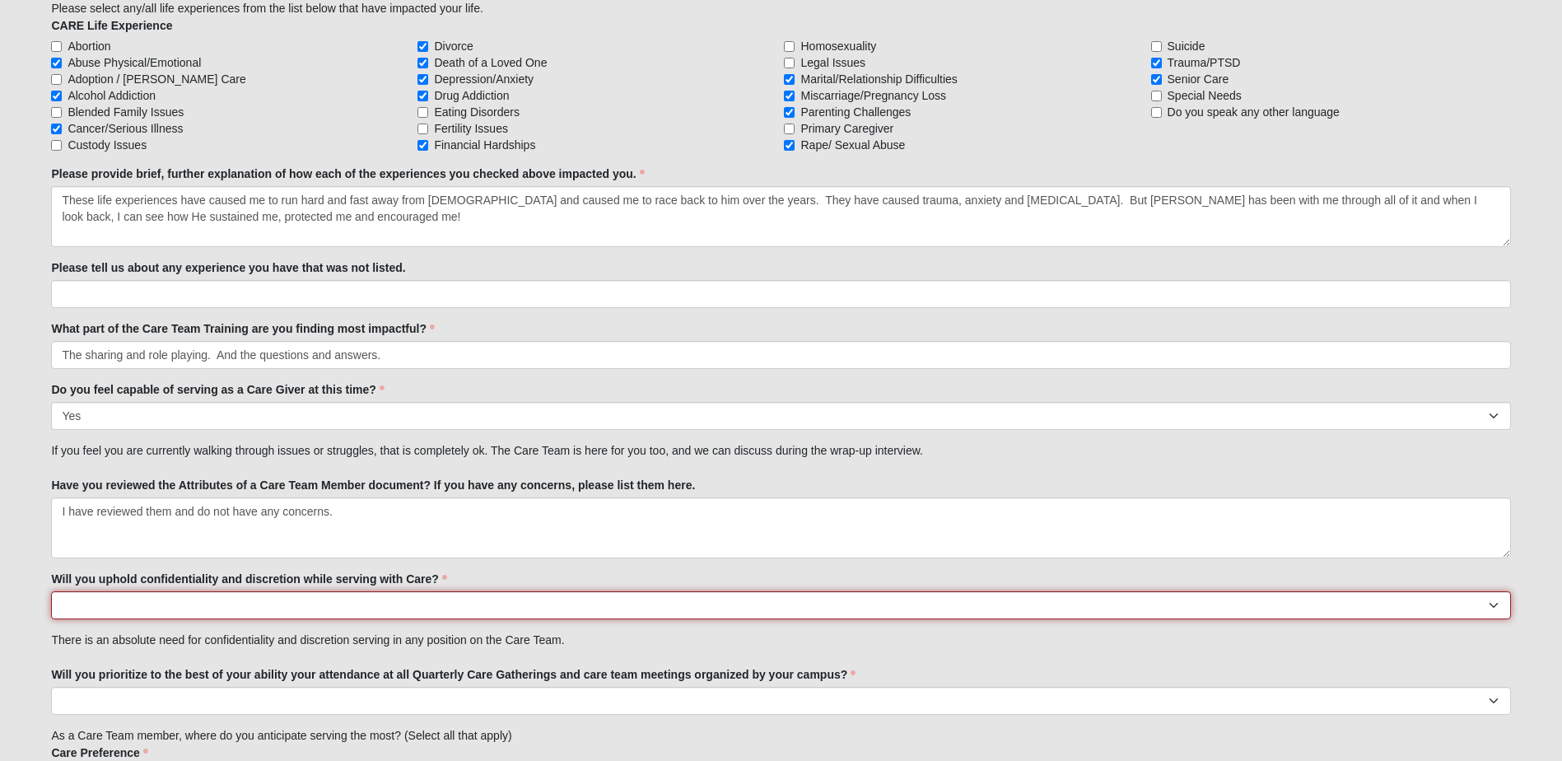
click at [86, 600] on select "No Yes" at bounding box center [781, 605] width 1460 height 28
select select "True"
click at [51, 591] on select "No Yes" at bounding box center [781, 605] width 1460 height 28
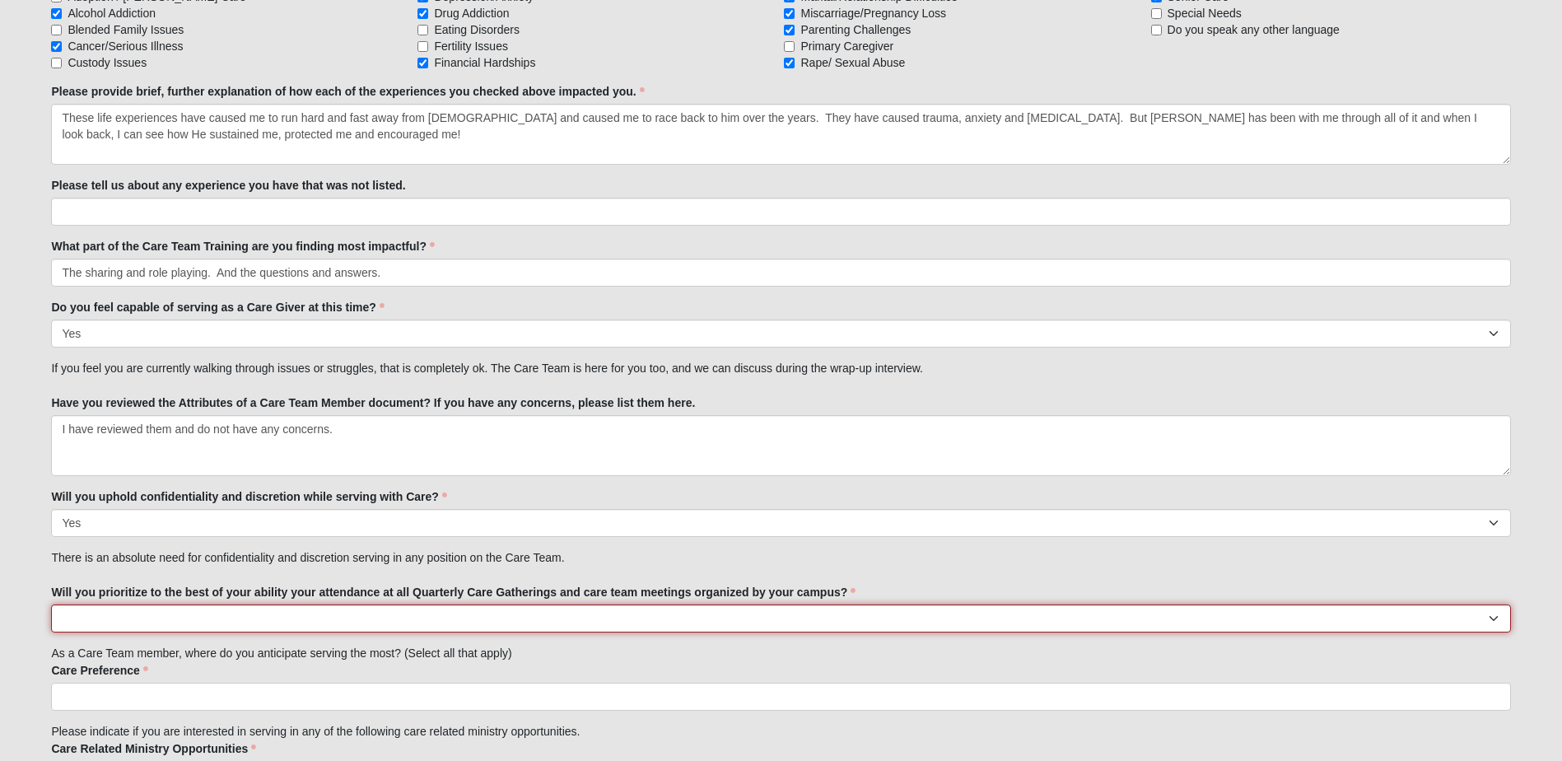
click at [73, 611] on select "No Yes" at bounding box center [781, 619] width 1460 height 28
select select "True"
click at [51, 605] on select "No Yes" at bounding box center [781, 619] width 1460 height 28
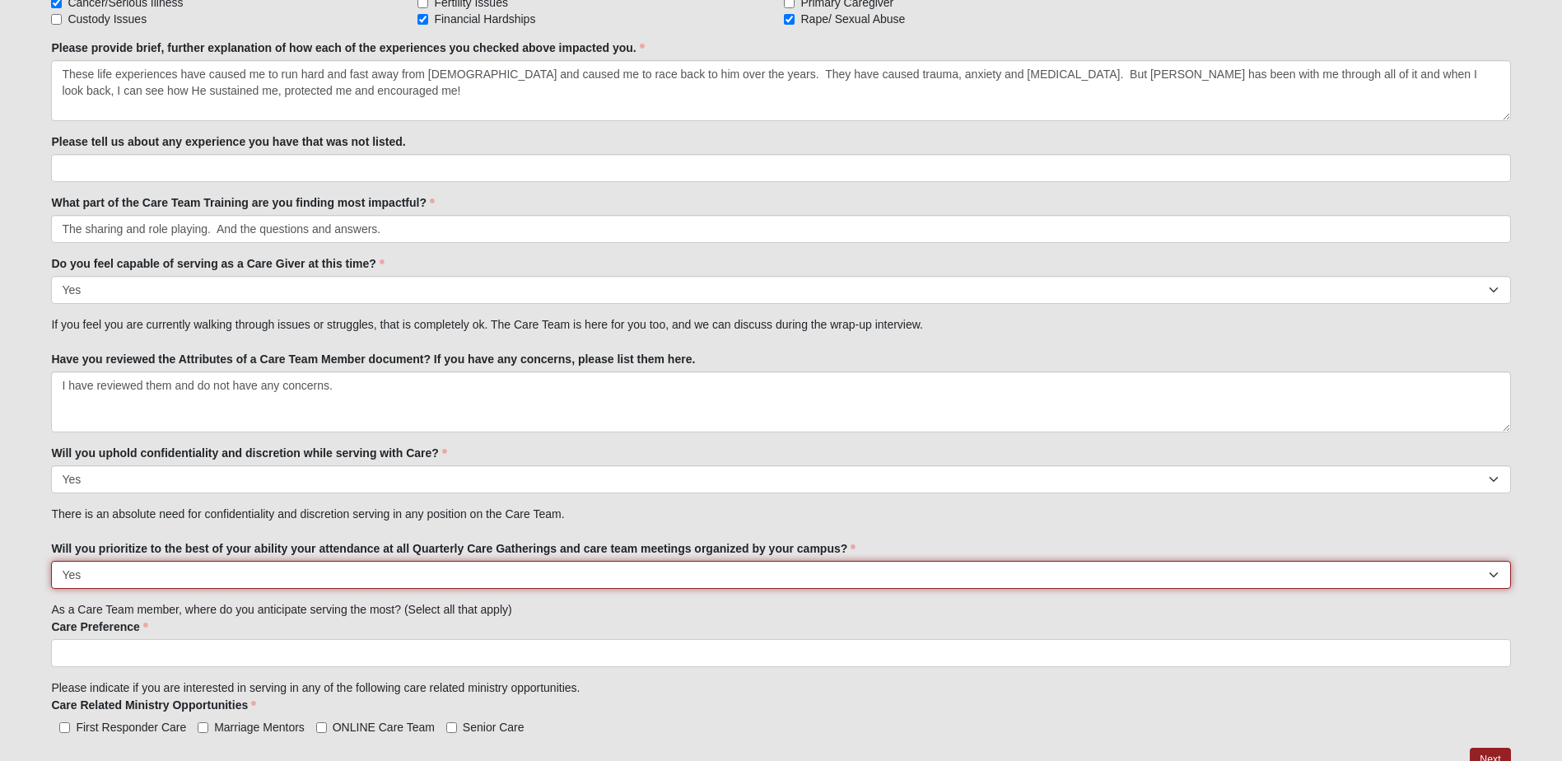
scroll to position [1812, 0]
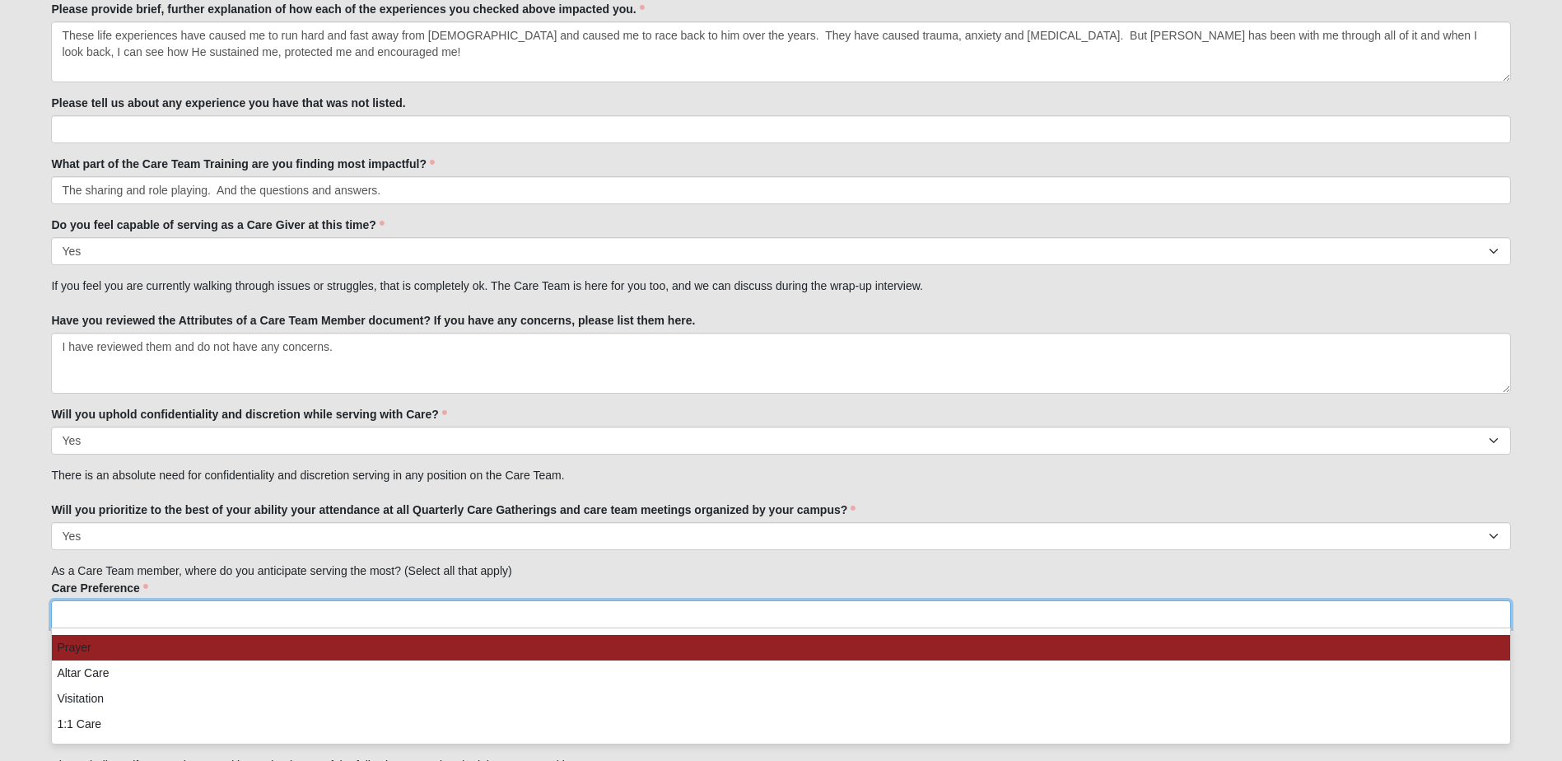
click at [88, 615] on input "search" at bounding box center [122, 614] width 141 height 26
click at [86, 657] on li "Prayer" at bounding box center [781, 648] width 1458 height 26
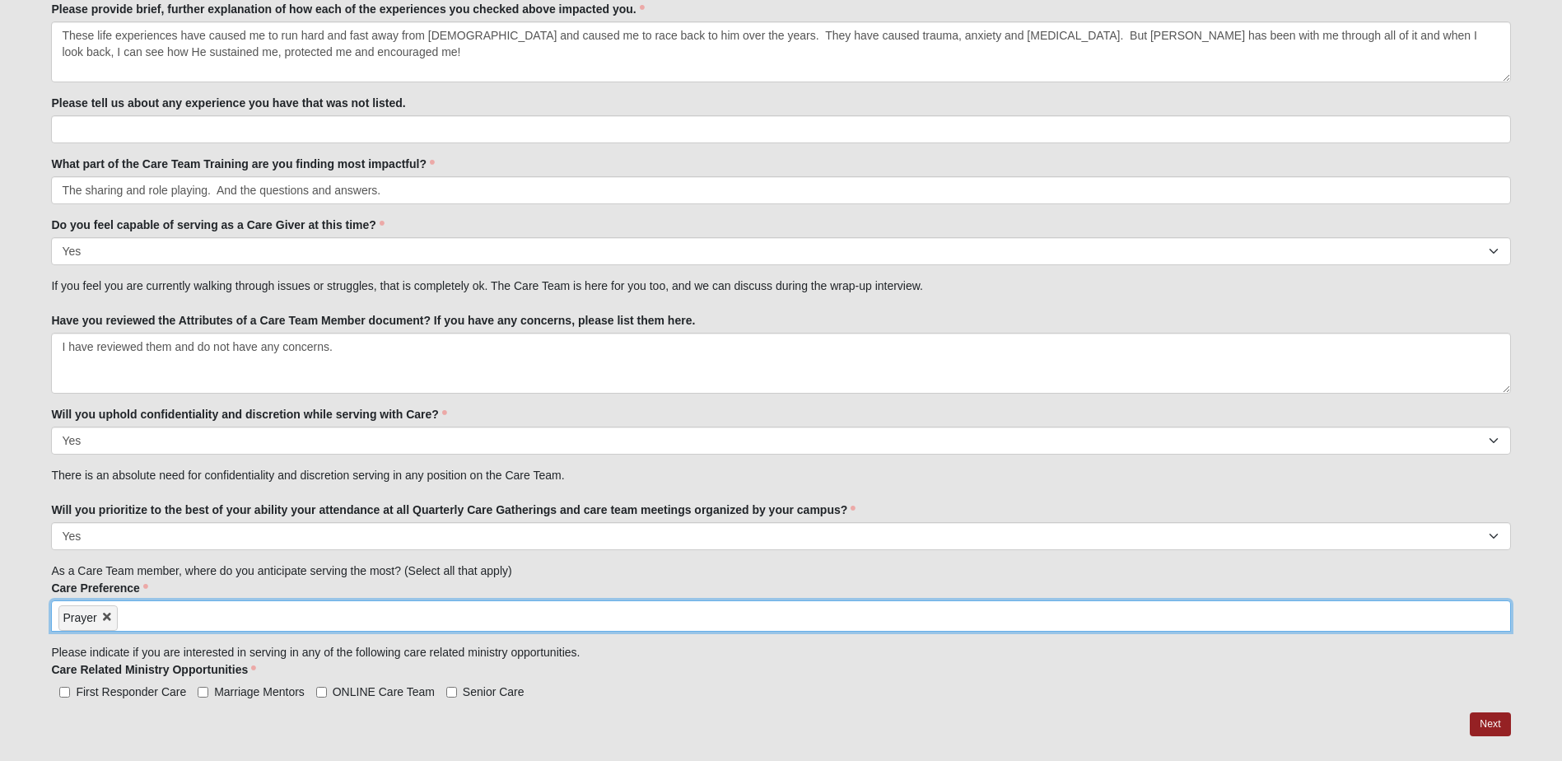
click at [128, 615] on input "search" at bounding box center [188, 614] width 141 height 26
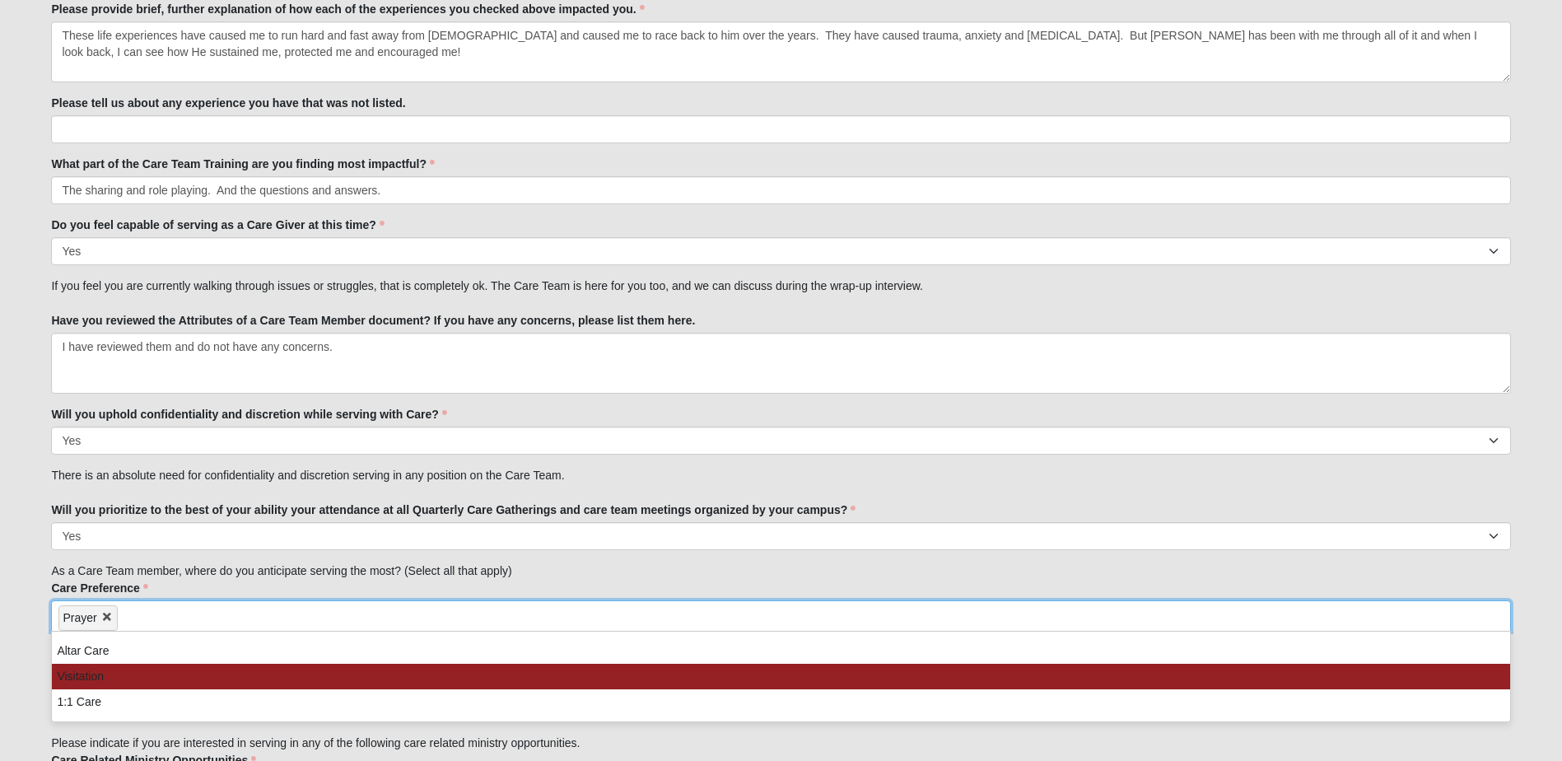
click at [135, 674] on li "Visitation" at bounding box center [781, 677] width 1458 height 26
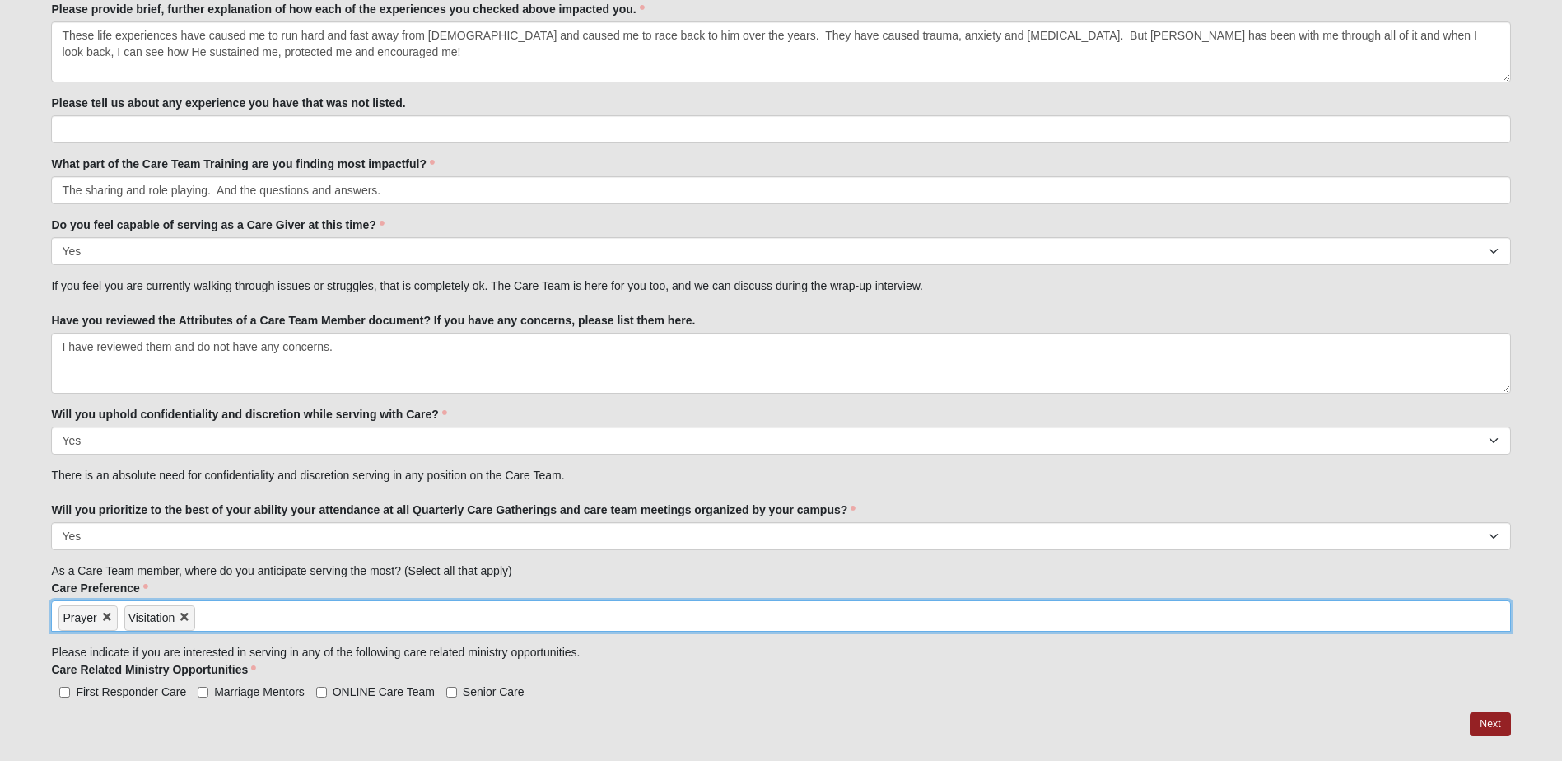
click at [208, 619] on input "search" at bounding box center [265, 614] width 141 height 26
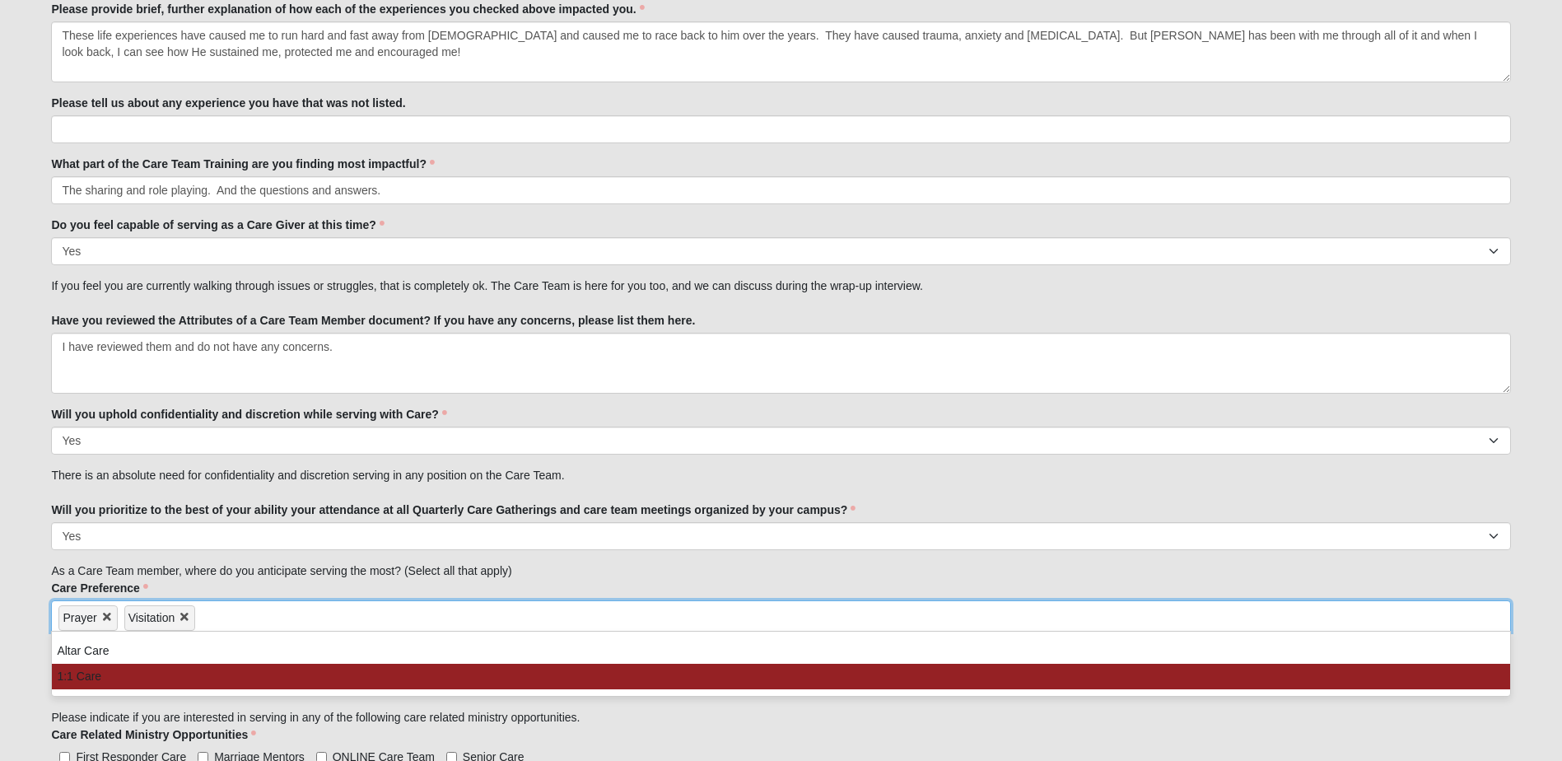
click at [107, 672] on li "1:1 Care" at bounding box center [781, 677] width 1458 height 26
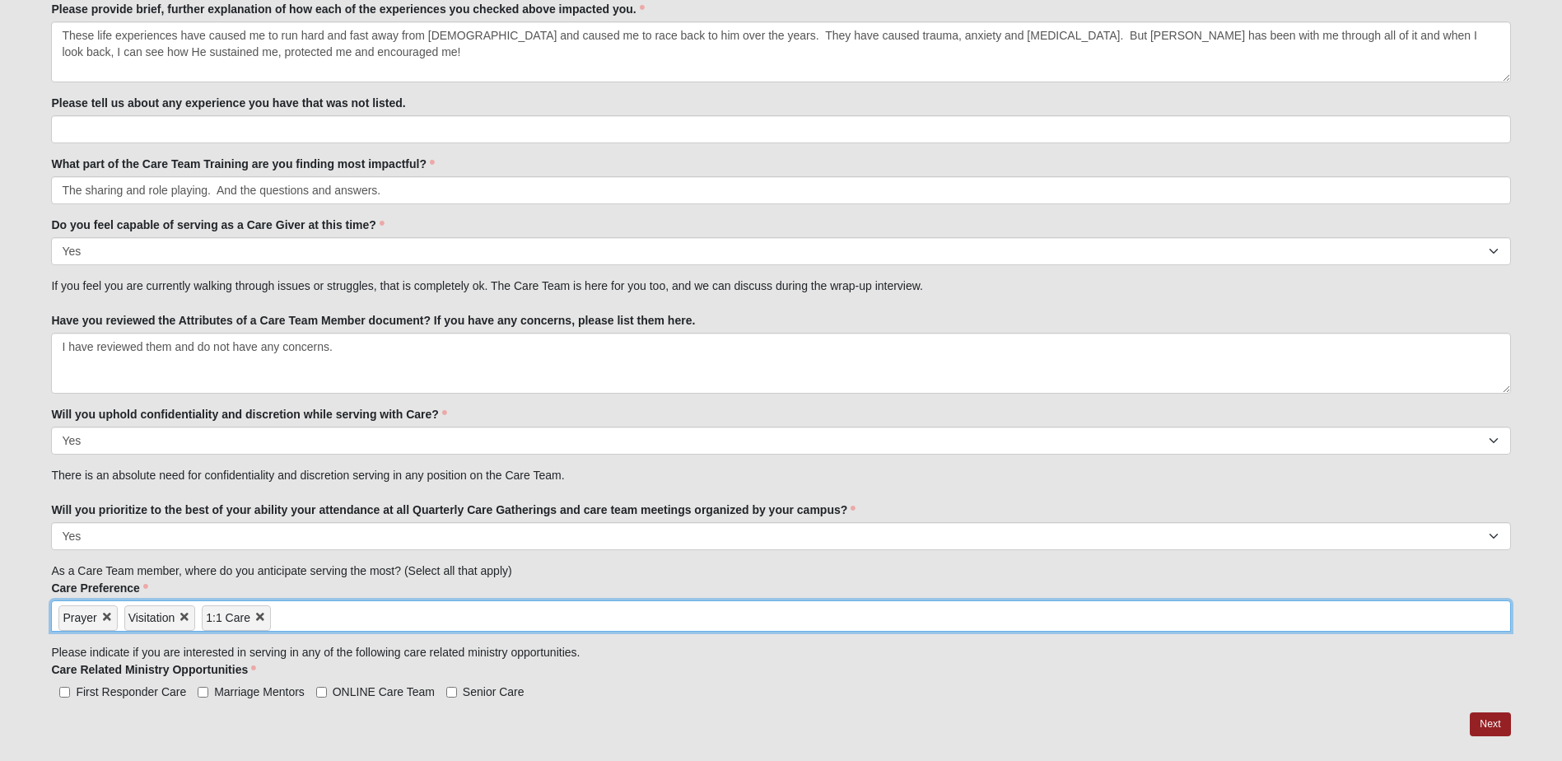
click at [281, 614] on input "search" at bounding box center [341, 614] width 141 height 26
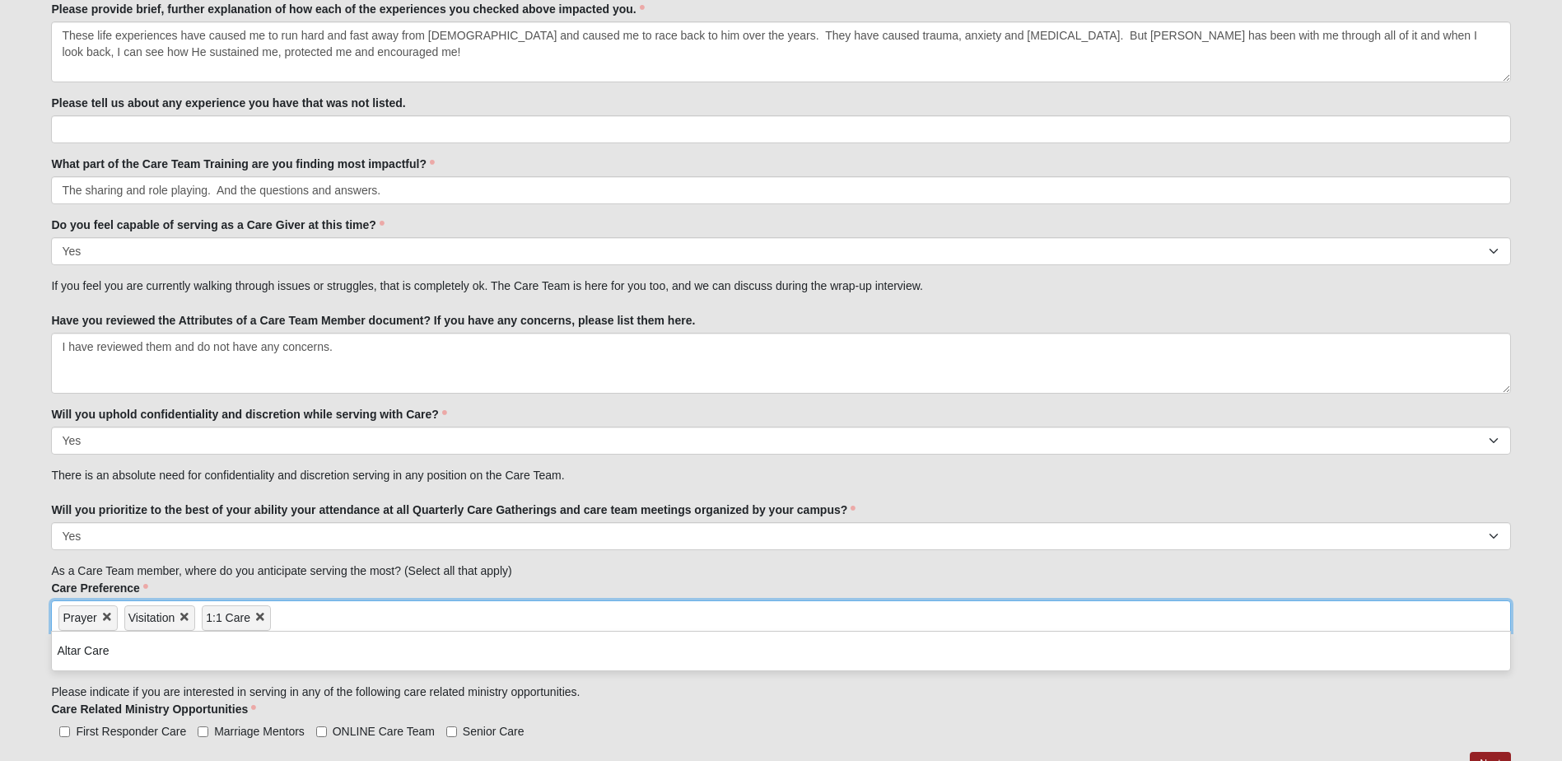
scroll to position [1894, 0]
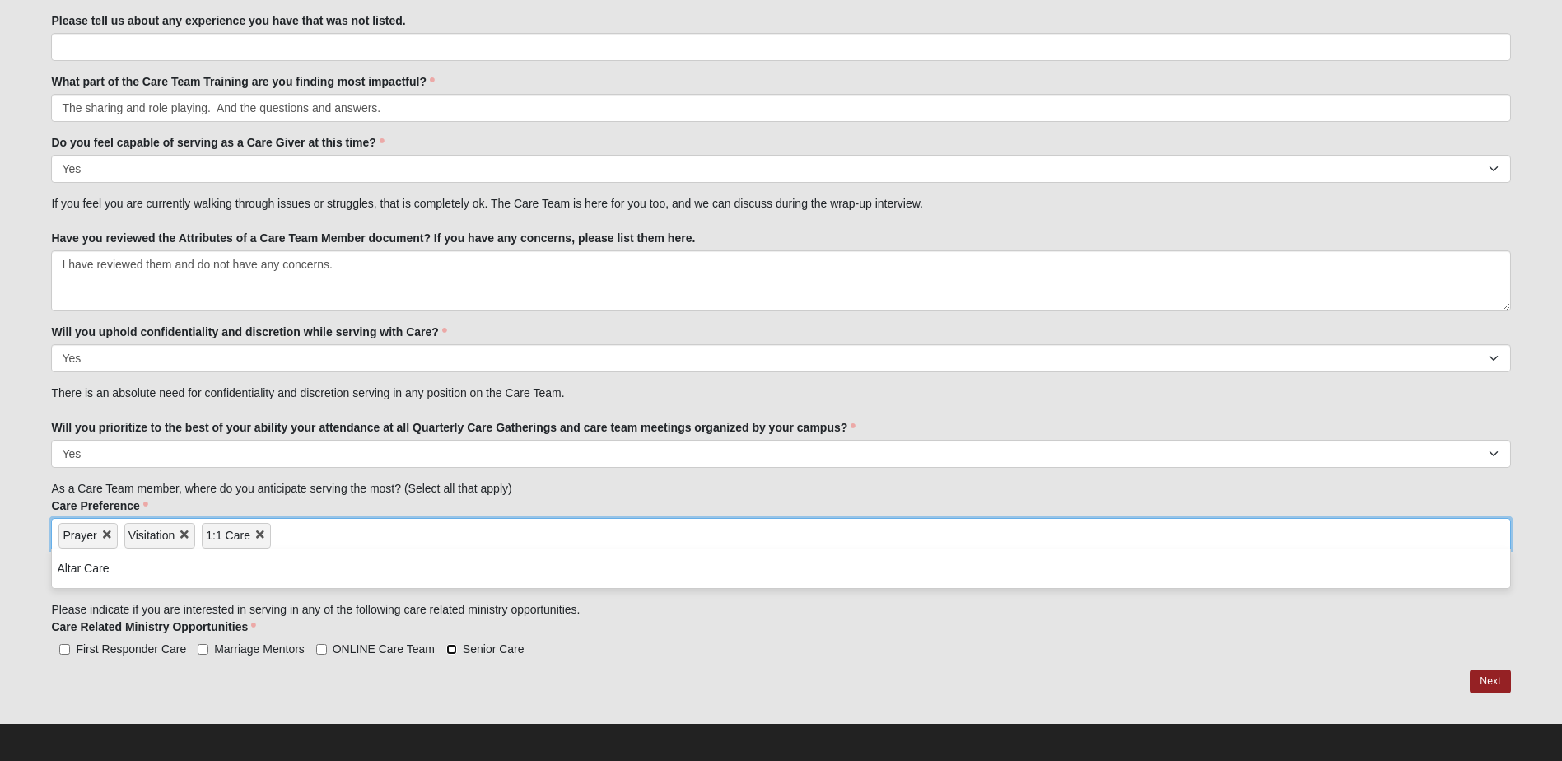
click at [453, 650] on label "Senior Care" at bounding box center [485, 649] width 78 height 16
click at [453, 650] on input "Senior Care" at bounding box center [451, 649] width 11 height 11
checkbox input "true"
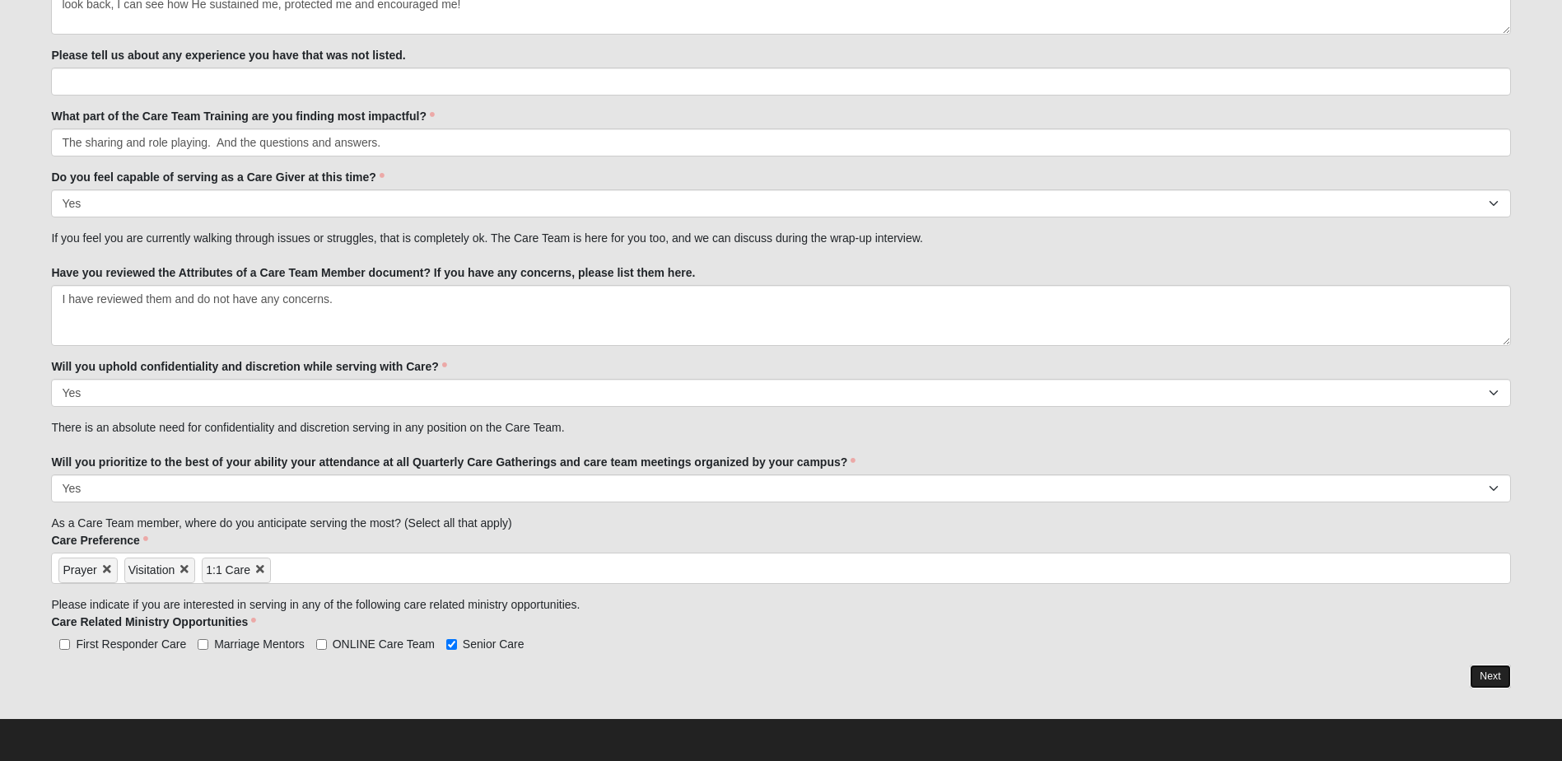
click at [1495, 670] on link "Next" at bounding box center [1490, 677] width 40 height 24
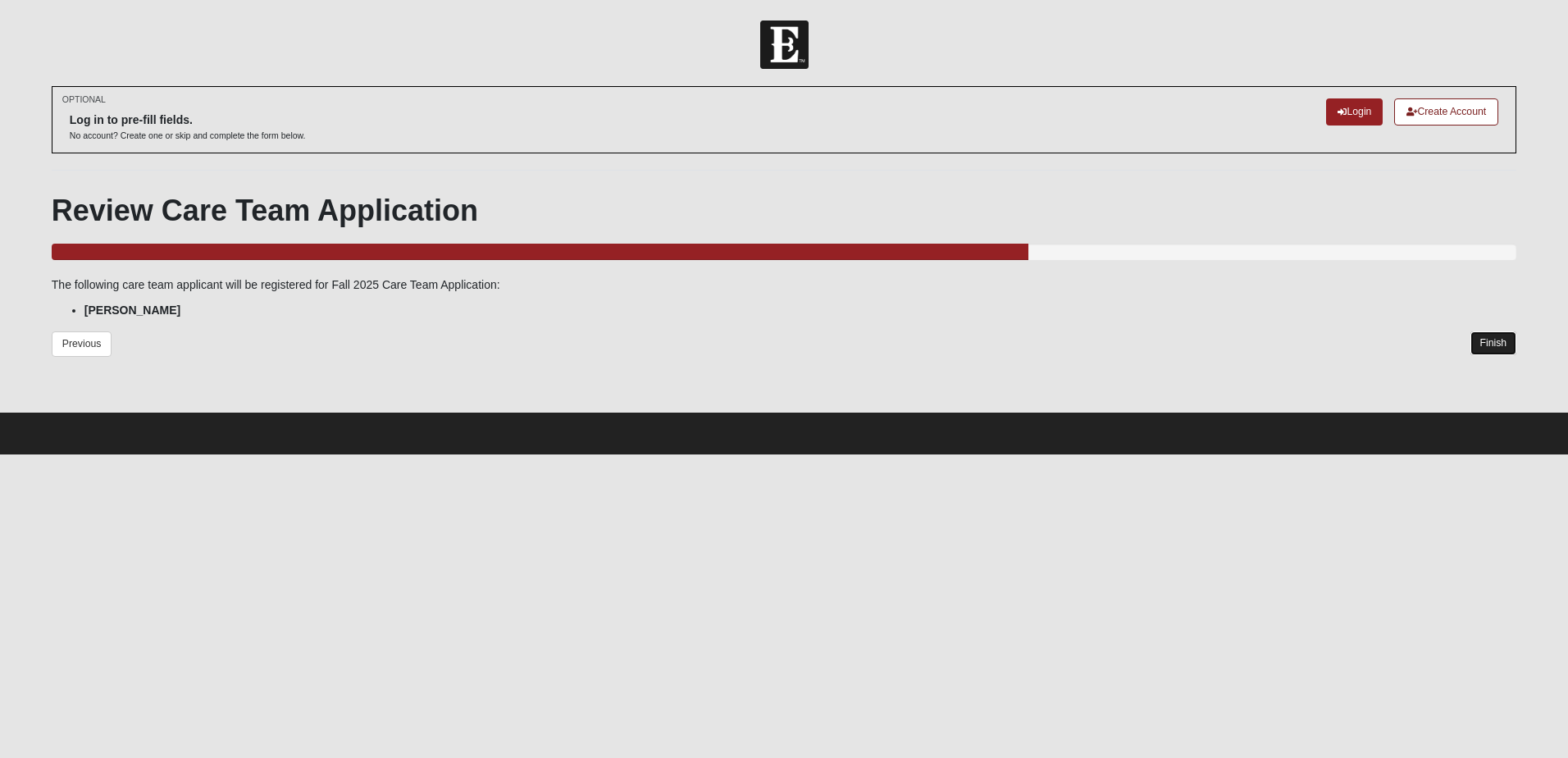
click at [1496, 342] on link "Finish" at bounding box center [1493, 344] width 47 height 24
